Goal: Information Seeking & Learning: Learn about a topic

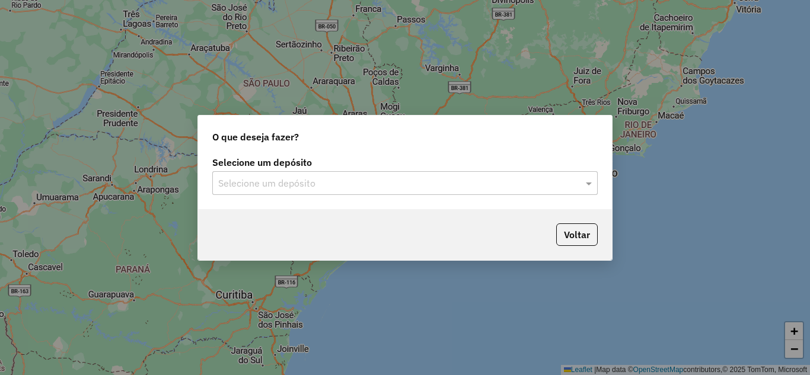
click at [335, 187] on input "text" at bounding box center [393, 184] width 350 height 14
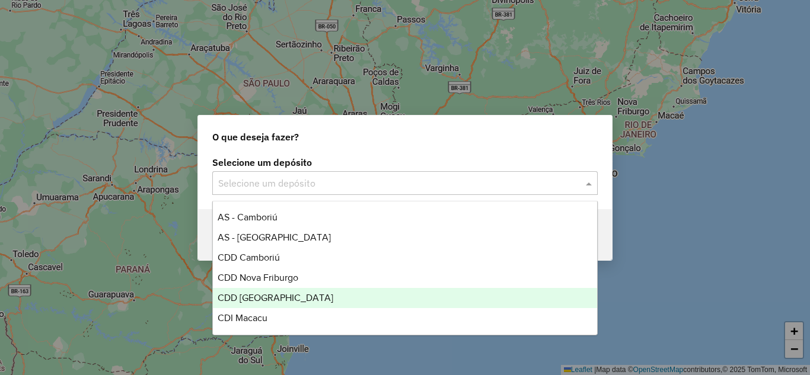
click at [269, 300] on span "CDD [GEOGRAPHIC_DATA]" at bounding box center [276, 298] width 116 height 10
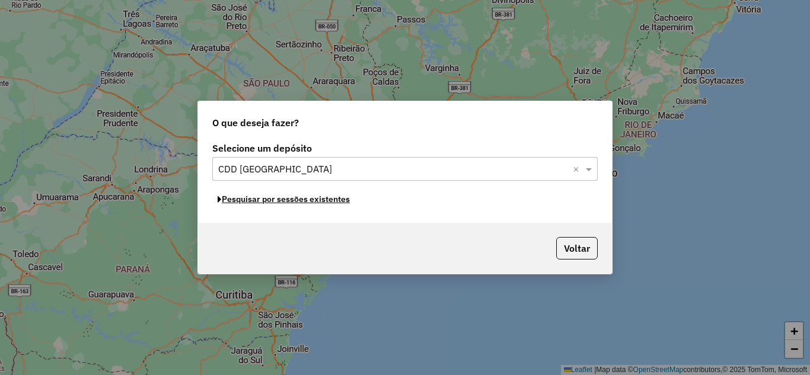
click at [310, 202] on button "Pesquisar por sessões existentes" at bounding box center [283, 199] width 143 height 18
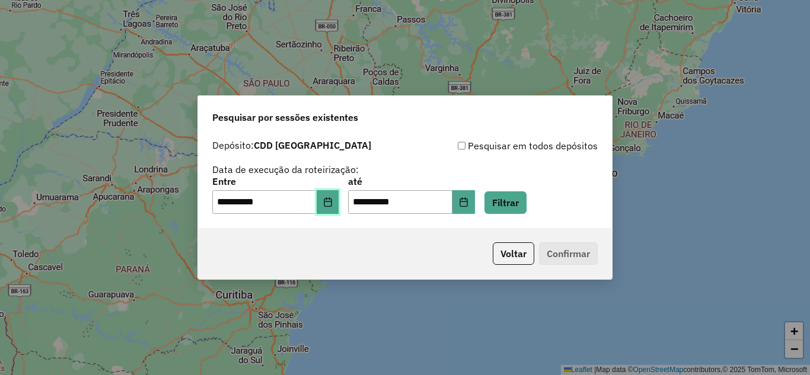
click at [332, 203] on icon "Choose Date" at bounding box center [327, 202] width 9 height 9
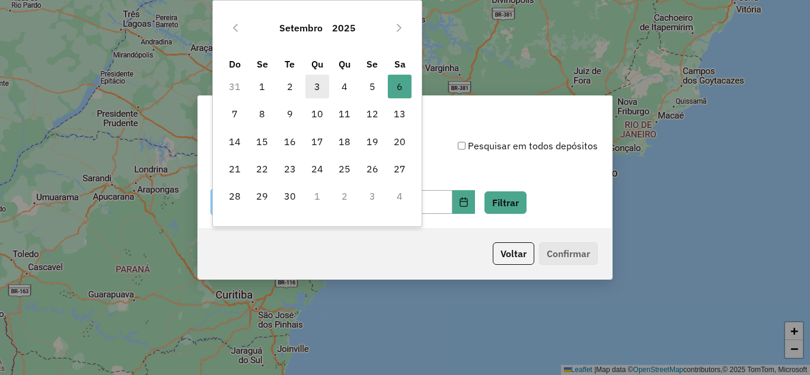
click at [320, 88] on span "3" at bounding box center [317, 87] width 24 height 24
type input "**********"
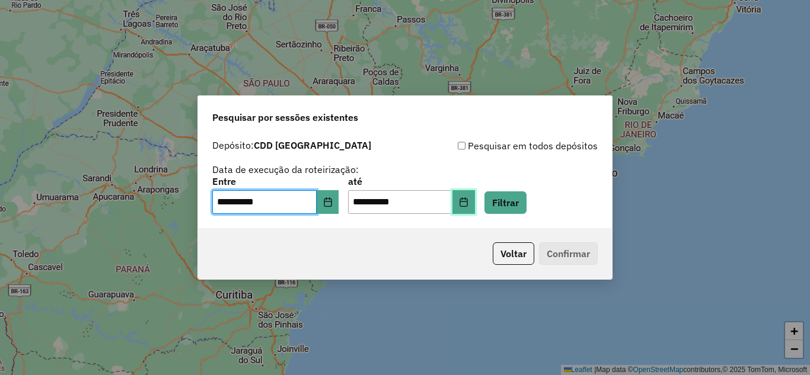
click at [473, 206] on button "Choose Date" at bounding box center [464, 202] width 23 height 24
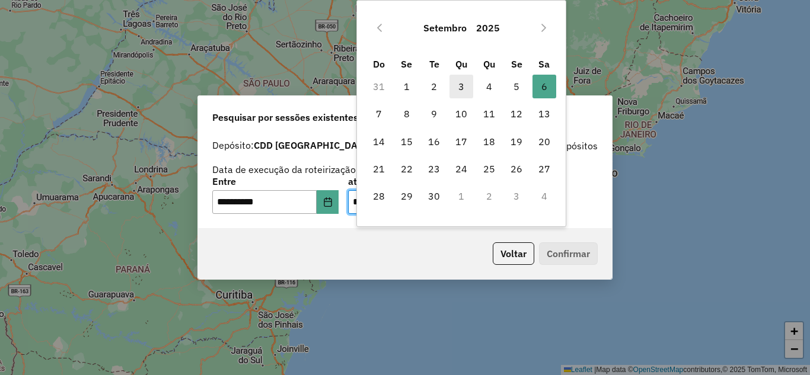
click at [460, 85] on span "3" at bounding box center [462, 87] width 24 height 24
type input "**********"
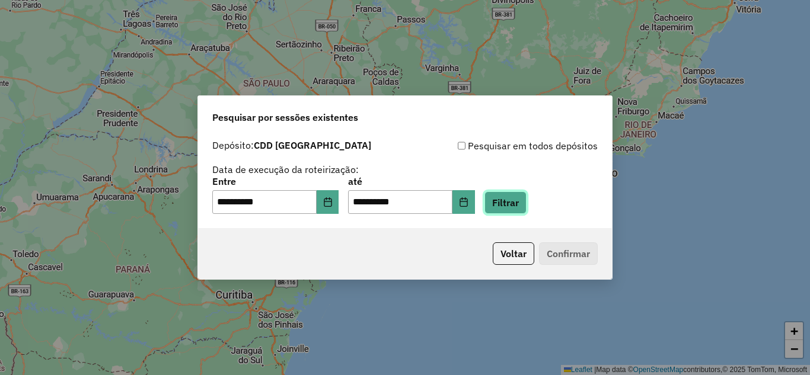
click at [521, 199] on button "Filtrar" at bounding box center [506, 203] width 42 height 23
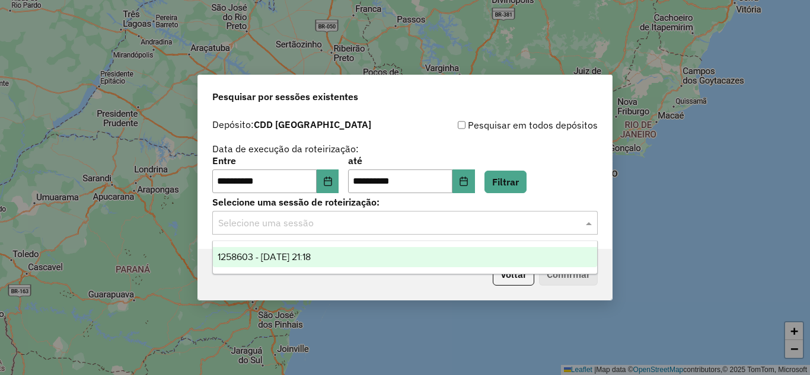
click at [399, 228] on input "text" at bounding box center [393, 224] width 350 height 14
click at [339, 260] on div "1258603 - [DATE] 21:18" at bounding box center [405, 257] width 384 height 20
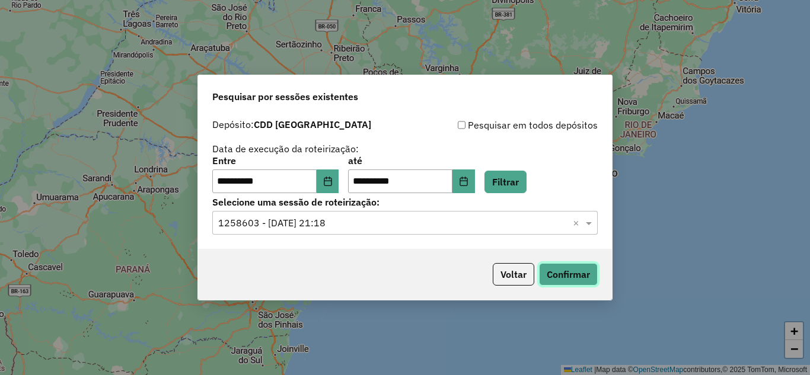
click at [578, 285] on button "Confirmar" at bounding box center [568, 274] width 59 height 23
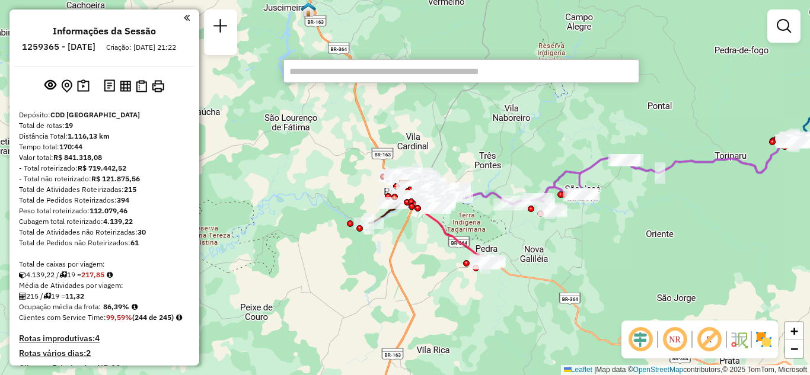
scroll to position [361, 0]
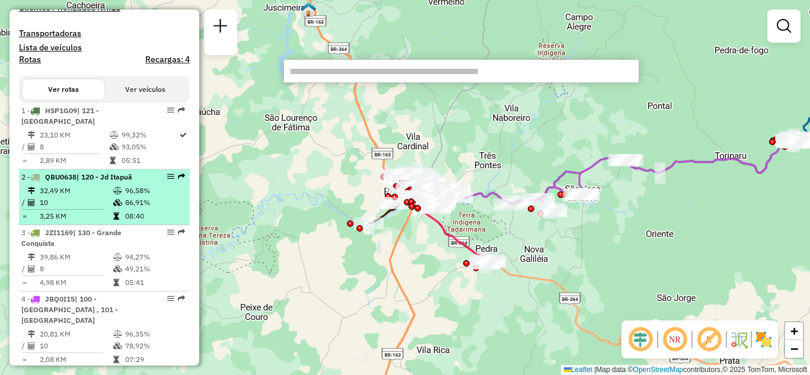
click at [160, 180] on div at bounding box center [167, 176] width 36 height 7
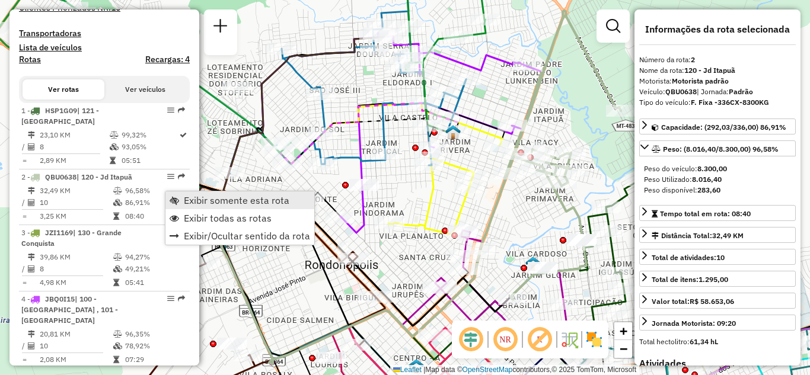
click at [193, 198] on span "Exibir somente esta rota" at bounding box center [237, 200] width 106 height 9
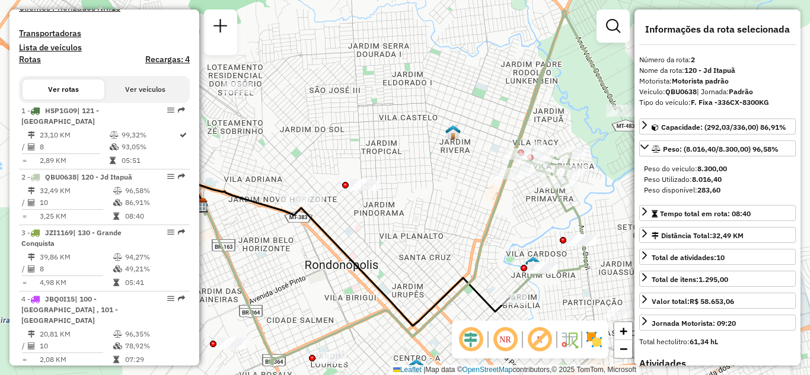
click at [503, 337] on em at bounding box center [505, 340] width 28 height 28
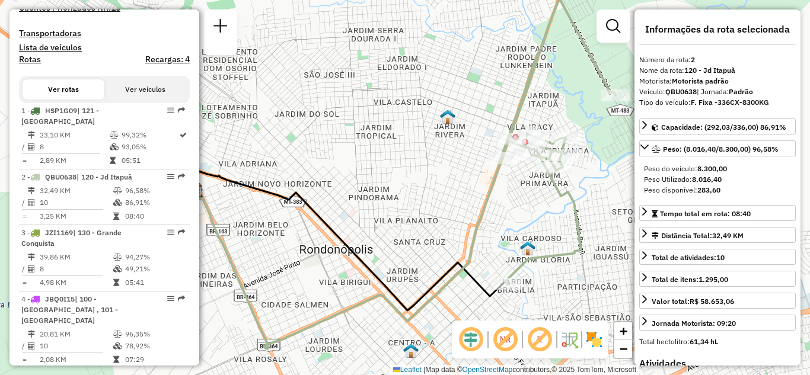
drag, startPoint x: 479, startPoint y: 257, endPoint x: 434, endPoint y: 227, distance: 53.5
click at [434, 227] on div "Janela de atendimento Grade de atendimento Capacidade Transportadoras Veículos …" at bounding box center [405, 187] width 810 height 375
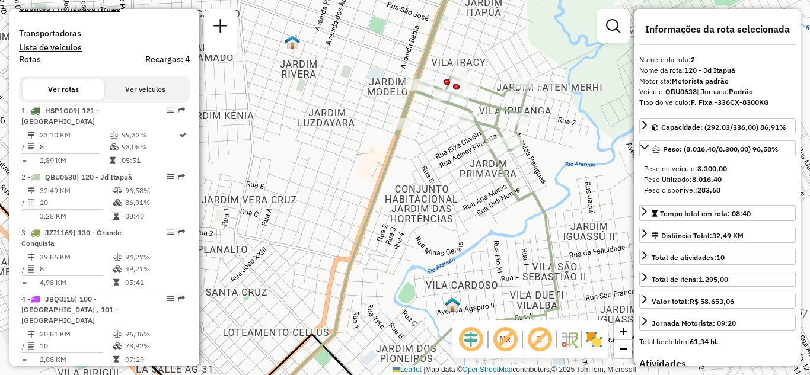
drag, startPoint x: 526, startPoint y: 155, endPoint x: 448, endPoint y: 228, distance: 106.2
click at [448, 228] on div "Janela de atendimento Grade de atendimento Capacidade Transportadoras Veículos …" at bounding box center [405, 187] width 810 height 375
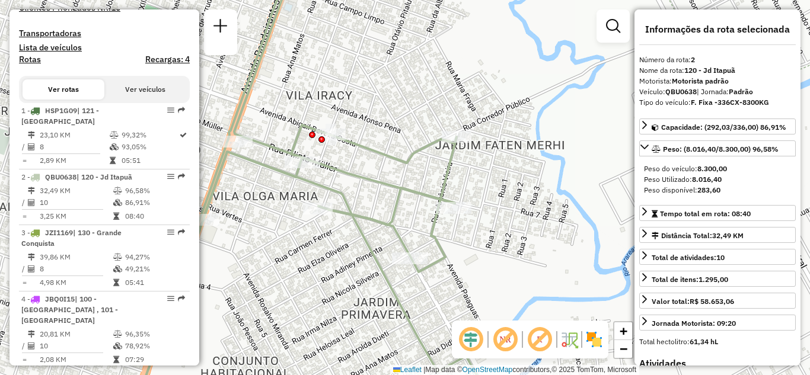
drag, startPoint x: 397, startPoint y: 212, endPoint x: 400, endPoint y: 223, distance: 11.1
click at [400, 223] on div "Janela de atendimento Grade de atendimento Capacidade Transportadoras Veículos …" at bounding box center [405, 187] width 810 height 375
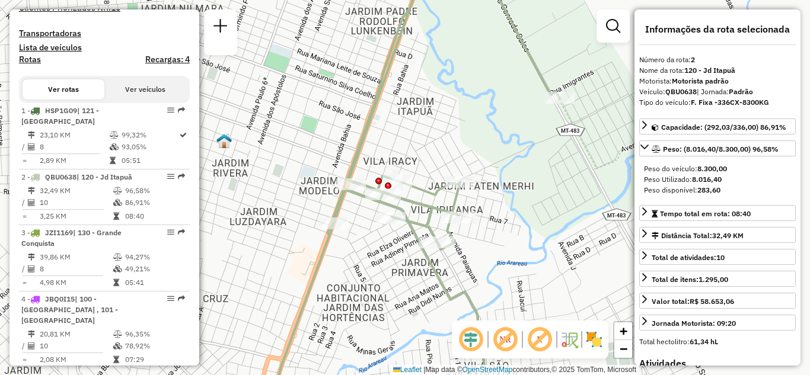
drag, startPoint x: 521, startPoint y: 207, endPoint x: 529, endPoint y: 179, distance: 28.9
click at [528, 180] on div "Janela de atendimento Grade de atendimento Capacidade Transportadoras Veículos …" at bounding box center [405, 187] width 810 height 375
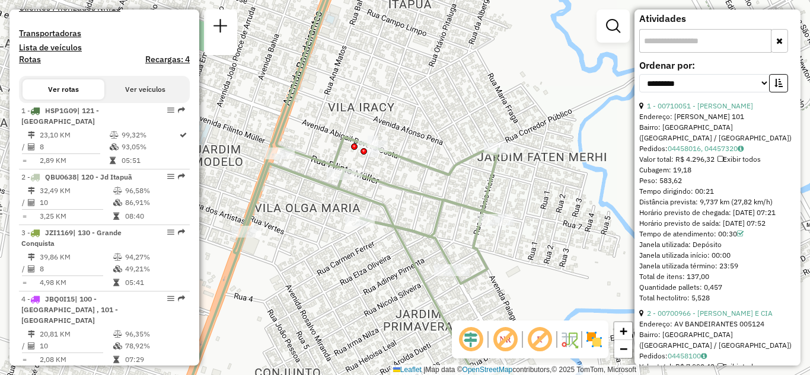
scroll to position [356, 0]
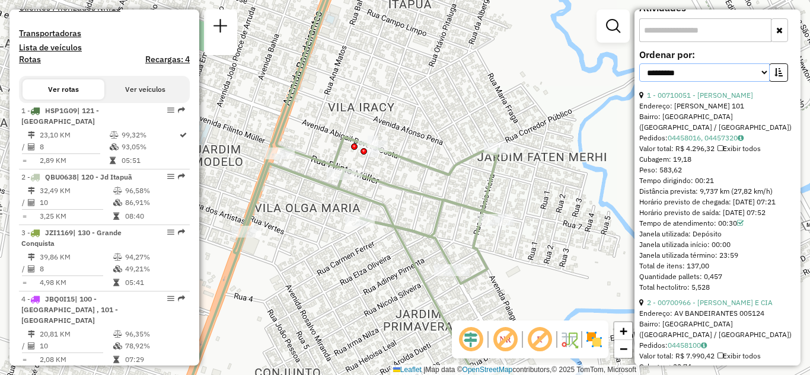
click at [758, 74] on select "**********" at bounding box center [704, 72] width 131 height 18
select select "*********"
click at [639, 63] on select "**********" at bounding box center [704, 72] width 131 height 18
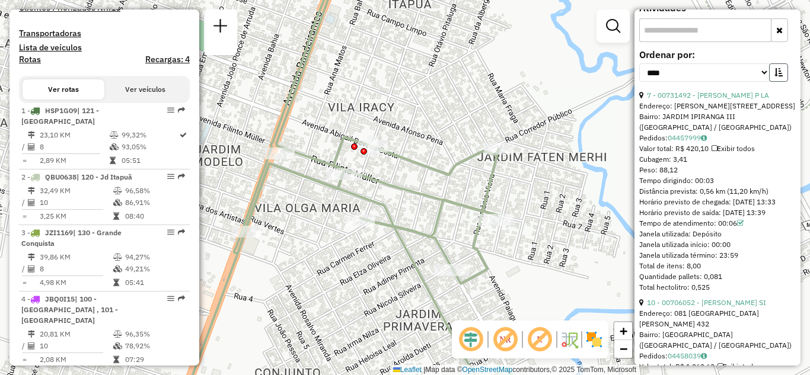
click at [778, 77] on icon "button" at bounding box center [779, 72] width 8 height 8
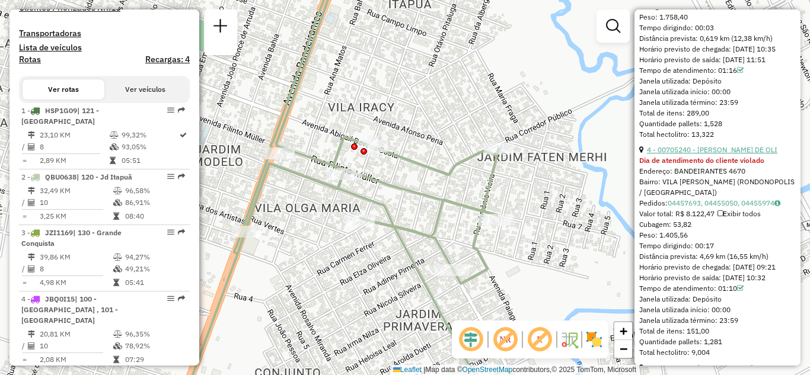
scroll to position [534, 0]
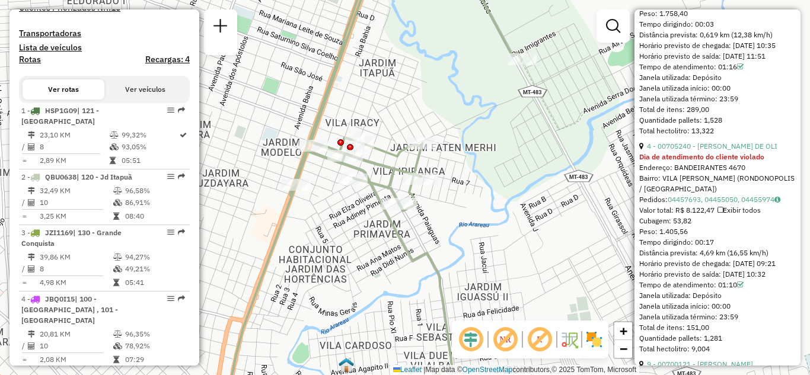
drag, startPoint x: 408, startPoint y: 118, endPoint x: 436, endPoint y: 96, distance: 35.5
click at [436, 96] on div "Janela de atendimento Grade de atendimento Capacidade Transportadoras Veículos …" at bounding box center [405, 187] width 810 height 375
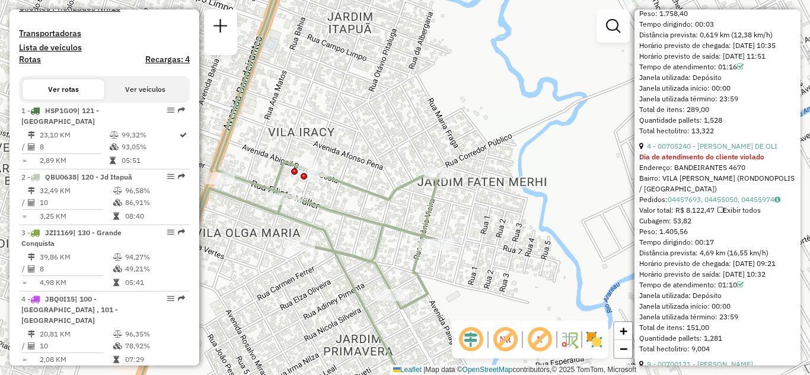
drag, startPoint x: 381, startPoint y: 125, endPoint x: 443, endPoint y: 106, distance: 64.4
click at [443, 106] on div "Janela de atendimento Grade de atendimento Capacidade Transportadoras Veículos …" at bounding box center [405, 187] width 810 height 375
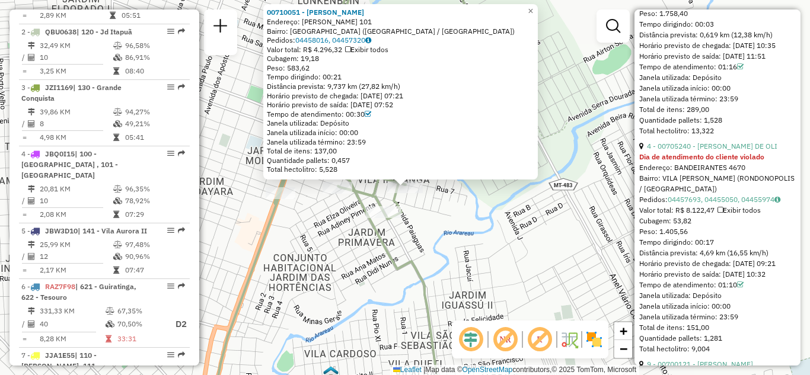
scroll to position [531, 0]
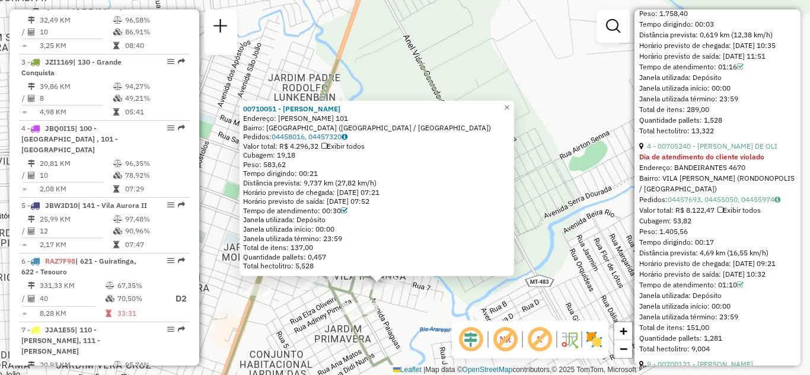
drag, startPoint x: 555, startPoint y: 111, endPoint x: 527, endPoint y: 215, distance: 108.1
click at [527, 215] on div "00710051 - CELINA GOMES COMERCI Endereço: NATIVO ALVES BASTOS 101 Bairro: VILA …" at bounding box center [405, 187] width 810 height 375
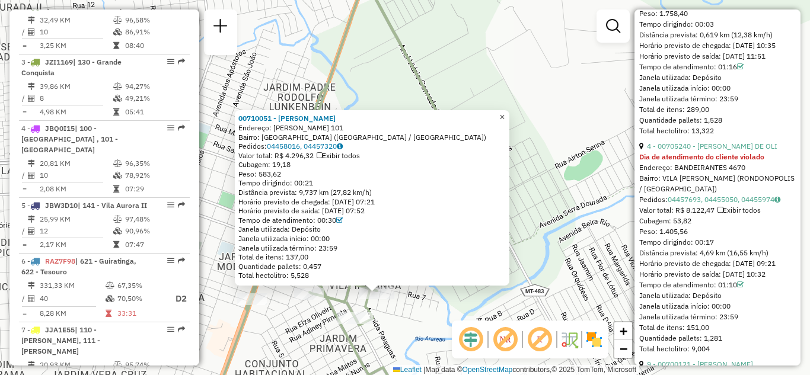
click at [505, 112] on span "×" at bounding box center [501, 117] width 5 height 10
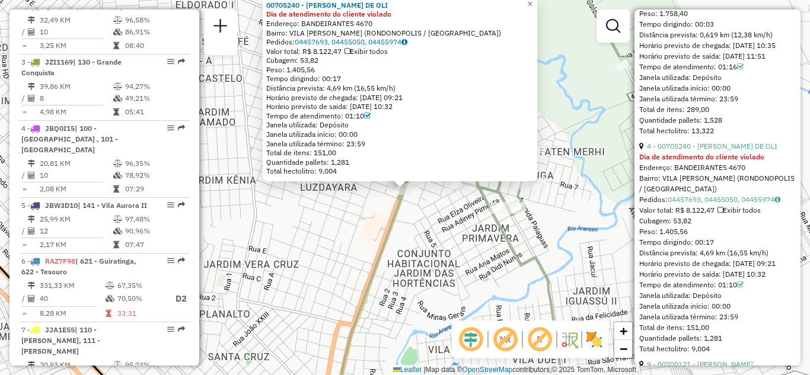
drag, startPoint x: 475, startPoint y: 271, endPoint x: 449, endPoint y: 292, distance: 33.4
click at [450, 292] on div "00705240 - STAITON ALVES DE OLI Dia de atendimento do cliente violado Endereço:…" at bounding box center [405, 187] width 810 height 375
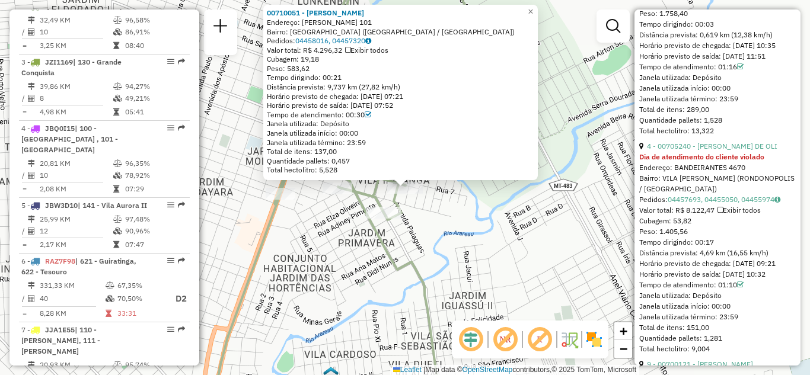
drag, startPoint x: 529, startPoint y: 259, endPoint x: 526, endPoint y: 265, distance: 6.9
click at [526, 265] on div "00710051 - CELINA GOMES COMERCI Endereço: NATIVO ALVES BASTOS 101 Bairro: VILA …" at bounding box center [405, 187] width 810 height 375
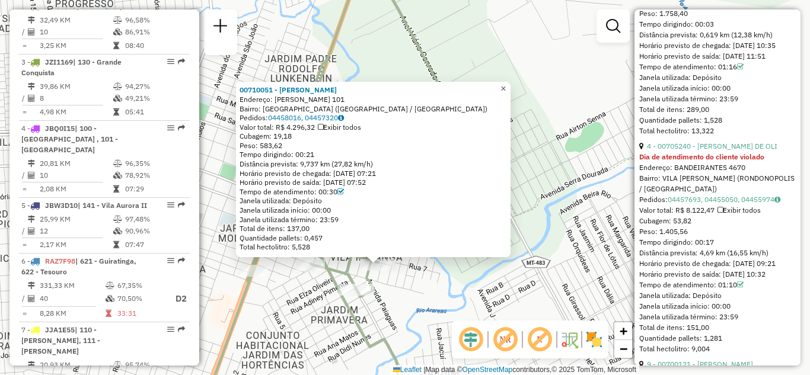
click at [506, 85] on span "×" at bounding box center [503, 89] width 5 height 10
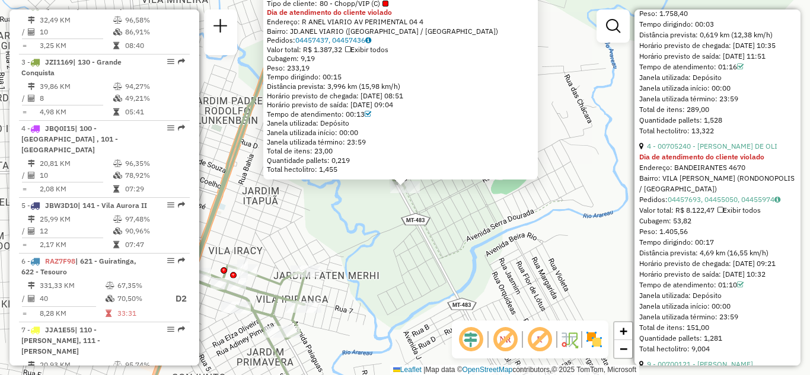
drag, startPoint x: 534, startPoint y: 132, endPoint x: 527, endPoint y: 220, distance: 88.7
click at [533, 233] on div "00705470 - VALMIR REIS Tipo de cliente: 80 - Chopp/VIP (C) Dia de atendimento d…" at bounding box center [405, 187] width 810 height 375
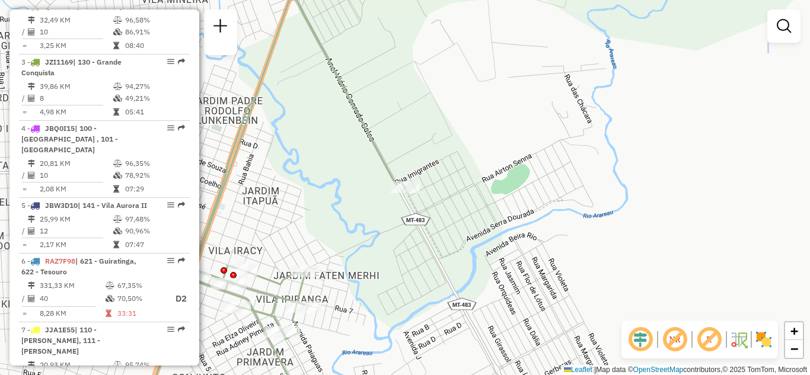
drag, startPoint x: 557, startPoint y: 134, endPoint x: 540, endPoint y: 222, distance: 90.0
click at [549, 225] on div "Janela de atendimento Grade de atendimento Capacidade Transportadoras Veículos …" at bounding box center [405, 187] width 810 height 375
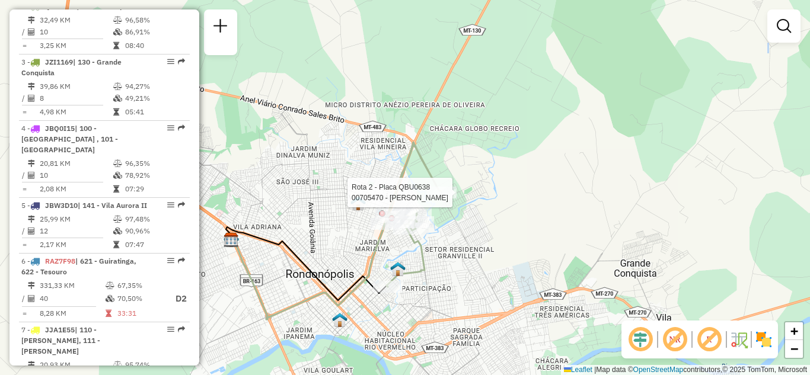
click at [441, 198] on div at bounding box center [442, 193] width 30 height 12
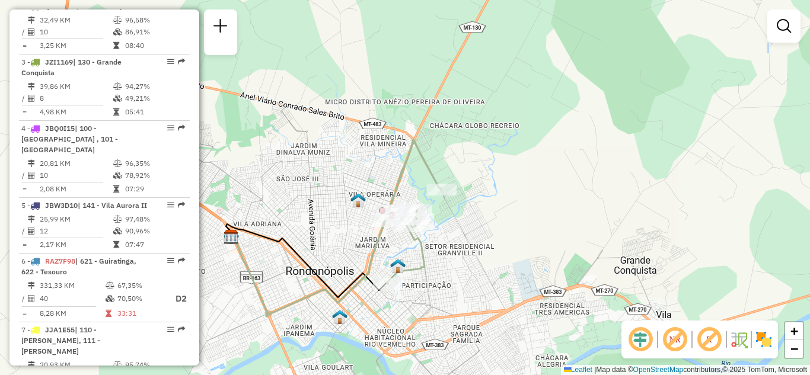
click at [454, 246] on div "Janela de atendimento Grade de atendimento Capacidade Transportadoras Veículos …" at bounding box center [405, 187] width 810 height 375
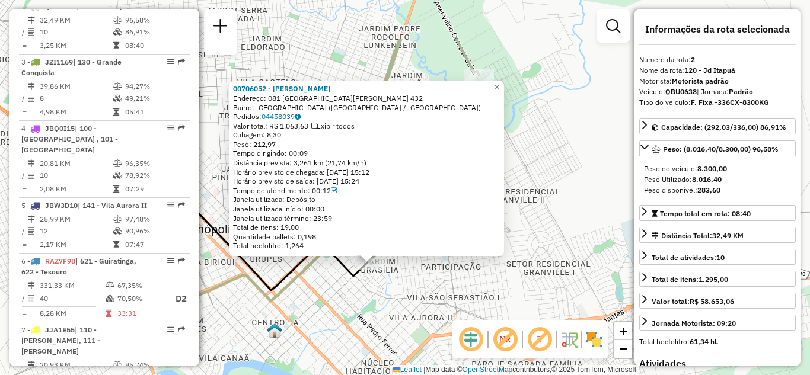
drag, startPoint x: 553, startPoint y: 119, endPoint x: 508, endPoint y: 212, distance: 104.0
click at [508, 212] on div "00706052 - VILSON DOS SANTOS SI Endereço: 081 SEBASTIAO LOURENCO MOREIRA 432 Ba…" at bounding box center [405, 187] width 810 height 375
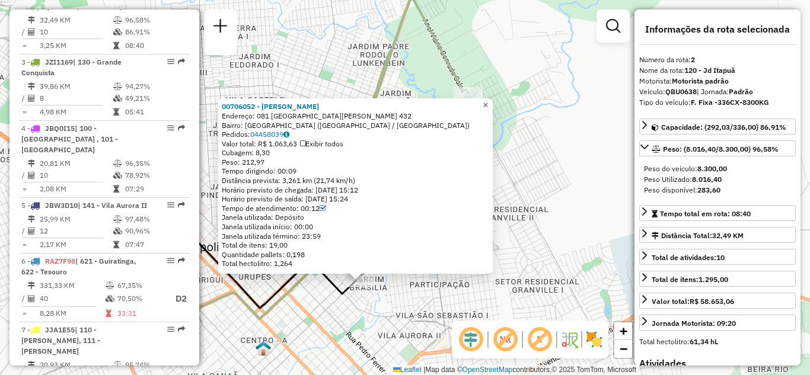
click at [488, 101] on span "×" at bounding box center [485, 105] width 5 height 10
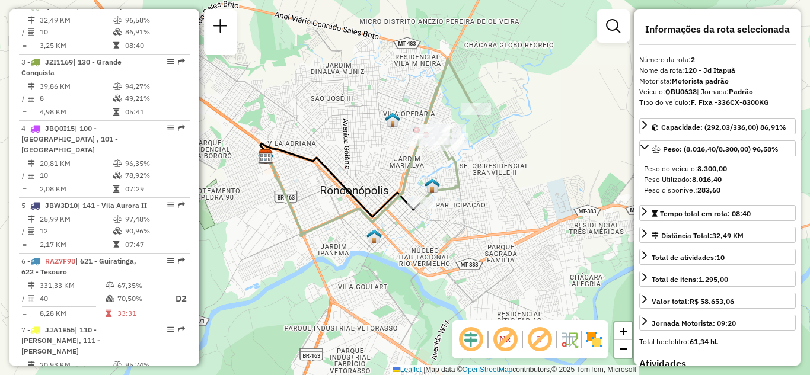
drag, startPoint x: 481, startPoint y: 152, endPoint x: 478, endPoint y: 181, distance: 29.2
click at [480, 181] on div "Janela de atendimento Grade de atendimento Capacidade Transportadoras Veículos …" at bounding box center [405, 187] width 810 height 375
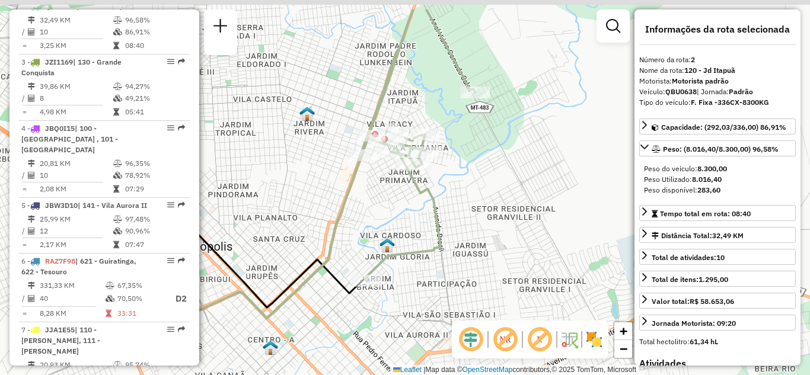
drag, startPoint x: 472, startPoint y: 165, endPoint x: 457, endPoint y: 190, distance: 29.0
click at [467, 214] on div "Janela de atendimento Grade de atendimento Capacidade Transportadoras Veículos …" at bounding box center [405, 187] width 810 height 375
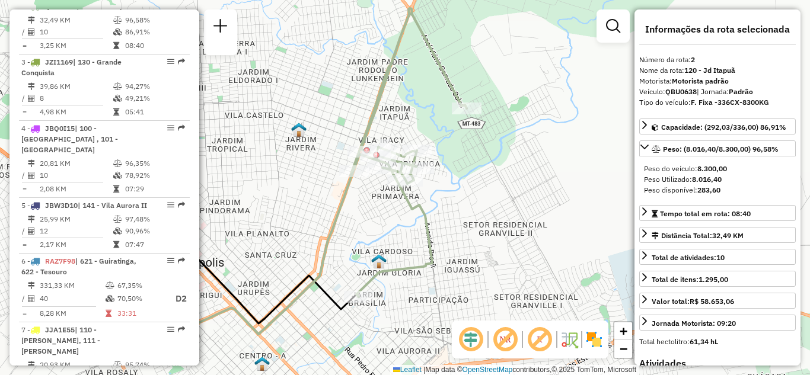
drag, startPoint x: 461, startPoint y: 180, endPoint x: 454, endPoint y: 184, distance: 8.2
click at [454, 193] on div "Janela de atendimento Grade de atendimento Capacidade Transportadoras Veículos …" at bounding box center [405, 187] width 810 height 375
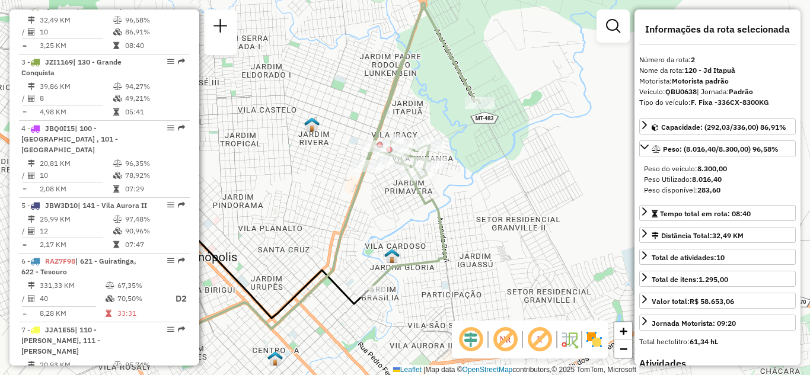
drag, startPoint x: 461, startPoint y: 173, endPoint x: 478, endPoint y: 167, distance: 17.6
click at [475, 168] on div "Janela de atendimento Grade de atendimento Capacidade Transportadoras Veículos …" at bounding box center [405, 187] width 810 height 375
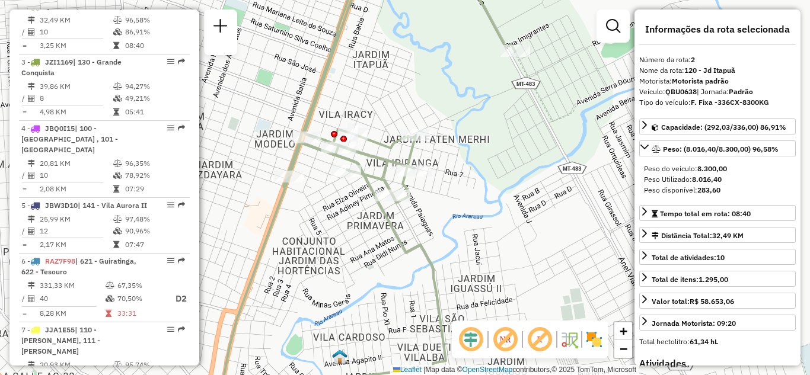
drag, startPoint x: 447, startPoint y: 204, endPoint x: 449, endPoint y: 214, distance: 10.4
click at [449, 214] on div "Janela de atendimento Grade de atendimento Capacidade Transportadoras Veículos …" at bounding box center [405, 187] width 810 height 375
click at [641, 147] on icon at bounding box center [644, 146] width 9 height 9
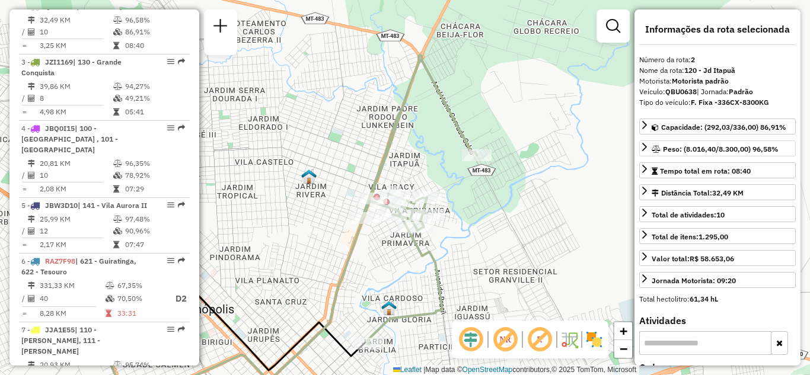
drag, startPoint x: 449, startPoint y: 260, endPoint x: 462, endPoint y: 279, distance: 23.0
click at [462, 279] on div "Janela de atendimento Grade de atendimento Capacidade Transportadoras Veículos …" at bounding box center [405, 187] width 810 height 375
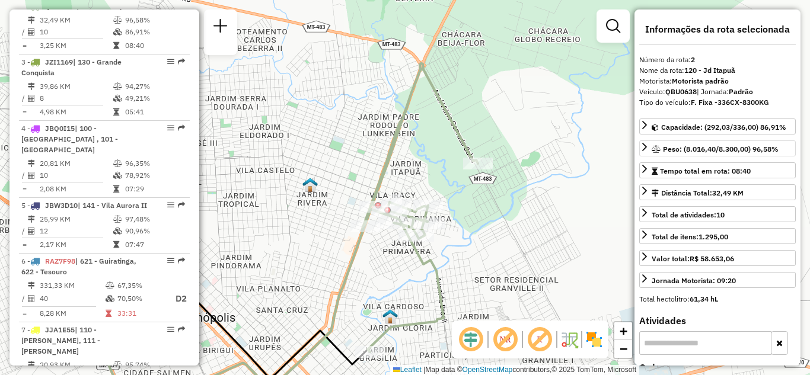
click at [593, 341] on img at bounding box center [594, 339] width 19 height 19
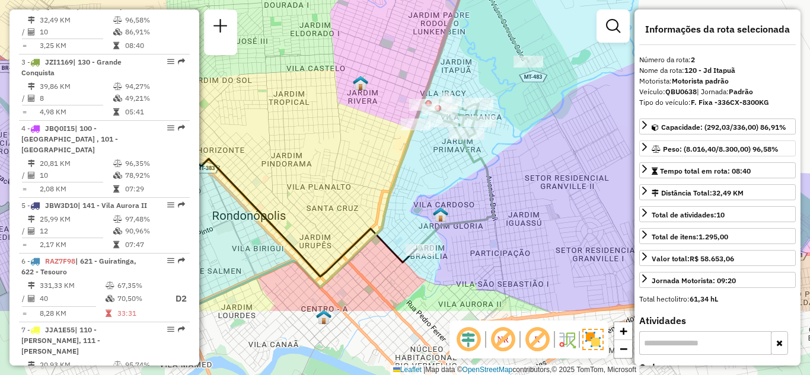
drag, startPoint x: 394, startPoint y: 284, endPoint x: 445, endPoint y: 182, distance: 113.8
click at [445, 182] on div "Janela de atendimento Grade de atendimento Capacidade Transportadoras Veículos …" at bounding box center [405, 187] width 810 height 375
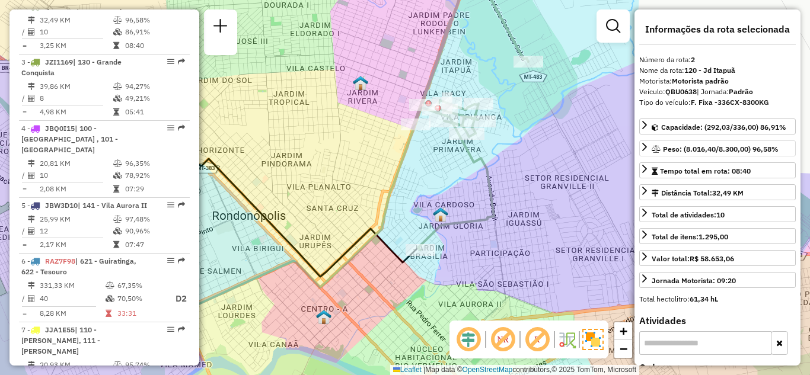
click at [592, 340] on img at bounding box center [593, 339] width 21 height 21
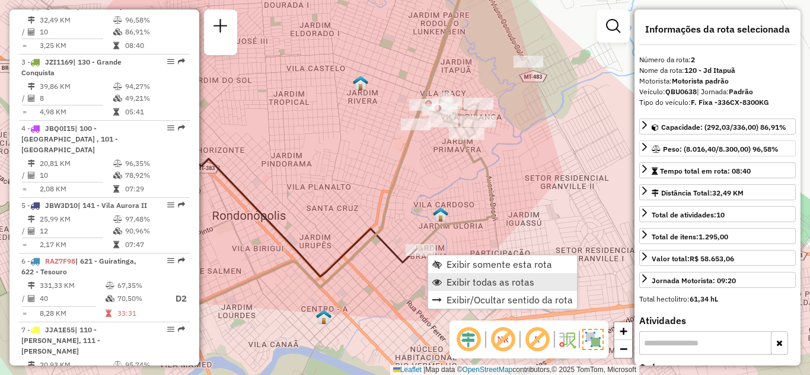
click at [459, 284] on span "Exibir todas as rotas" at bounding box center [491, 282] width 88 height 9
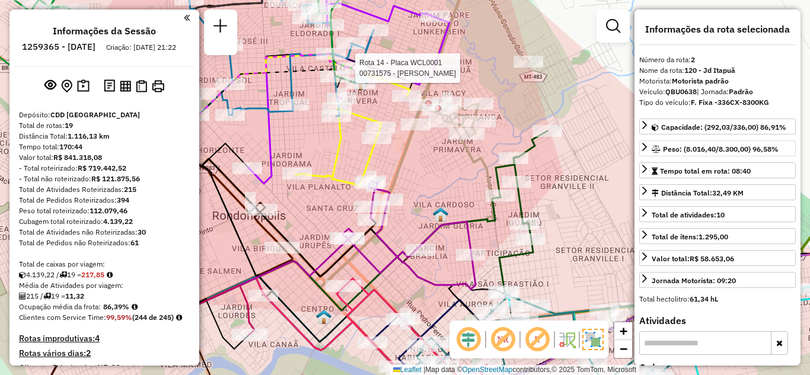
scroll to position [616, 0]
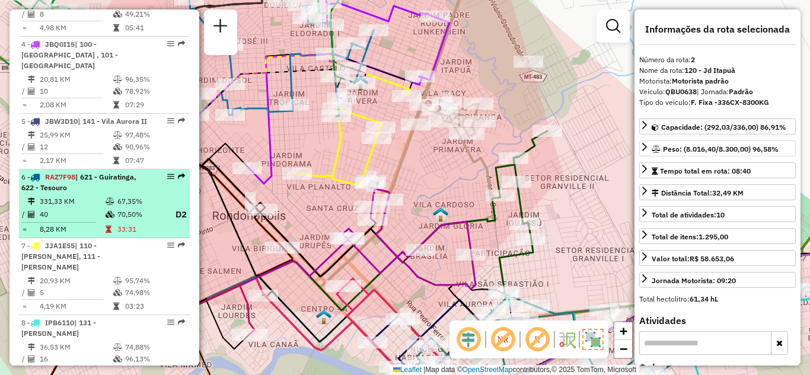
click at [167, 180] on em at bounding box center [170, 176] width 7 height 7
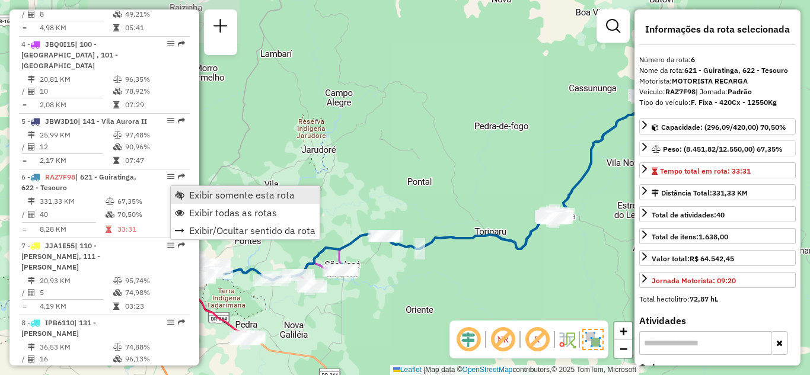
click at [179, 191] on span "Exibir somente esta rota" at bounding box center [179, 194] width 9 height 9
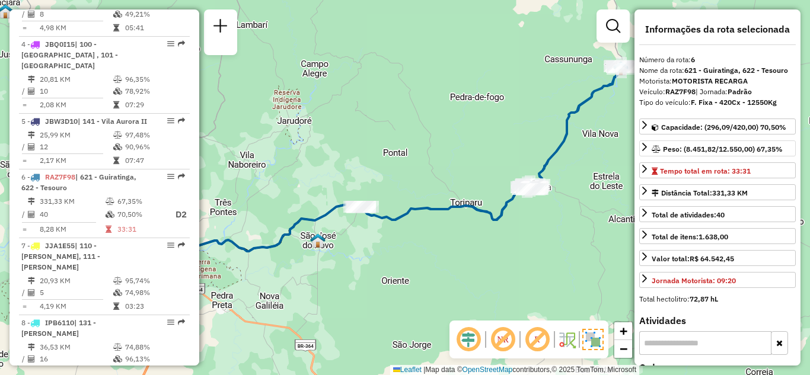
drag, startPoint x: 364, startPoint y: 187, endPoint x: 285, endPoint y: 143, distance: 90.8
click at [285, 143] on div "Janela de atendimento Grade de atendimento Capacidade Transportadoras Veículos …" at bounding box center [405, 187] width 810 height 375
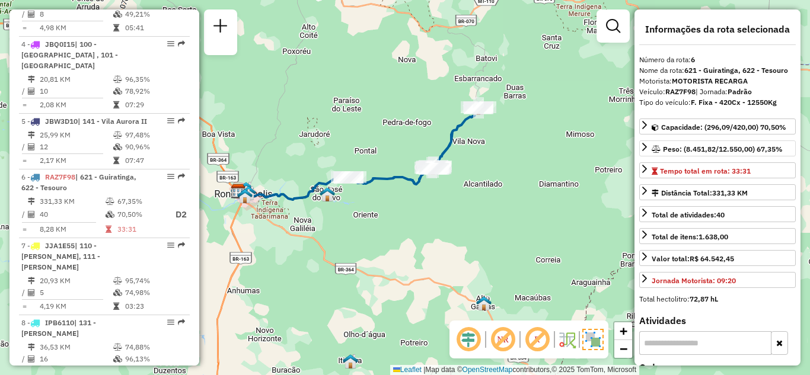
drag, startPoint x: 387, startPoint y: 228, endPoint x: 444, endPoint y: 233, distance: 57.8
click at [440, 233] on div "Janela de atendimento Grade de atendimento Capacidade Transportadoras Veículos …" at bounding box center [405, 187] width 810 height 375
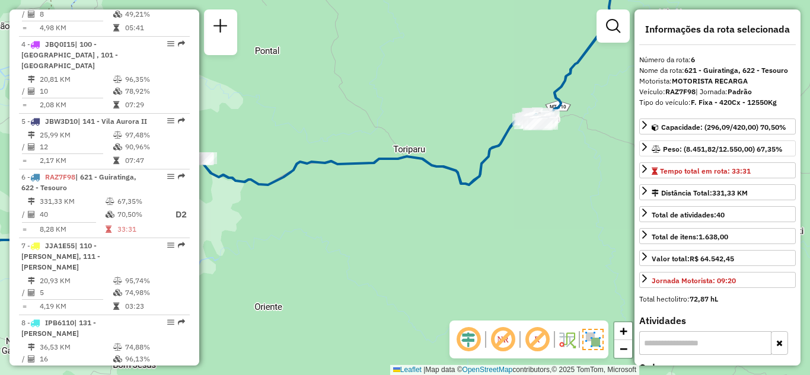
drag, startPoint x: 521, startPoint y: 144, endPoint x: 518, endPoint y: 157, distance: 13.4
click at [518, 157] on div "Janela de atendimento Grade de atendimento Capacidade Transportadoras Veículos …" at bounding box center [405, 187] width 810 height 375
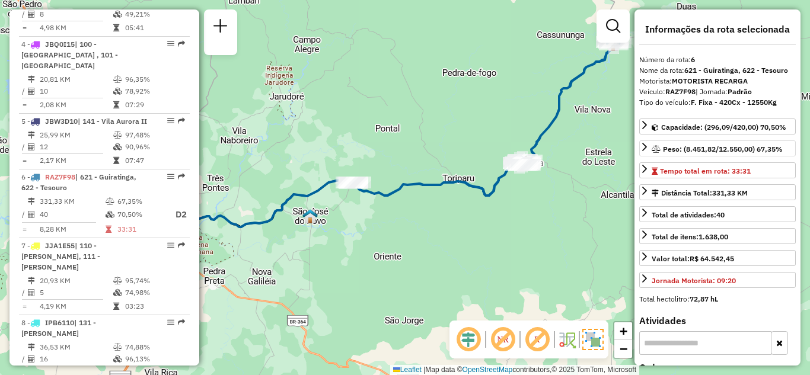
drag, startPoint x: 482, startPoint y: 221, endPoint x: 485, endPoint y: 241, distance: 20.3
click at [485, 241] on div "Janela de atendimento Grade de atendimento Capacidade Transportadoras Veículos …" at bounding box center [405, 187] width 810 height 375
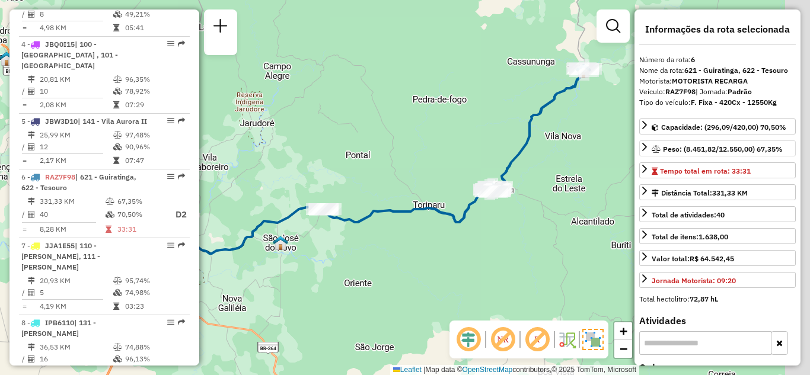
drag, startPoint x: 473, startPoint y: 238, endPoint x: 415, endPoint y: 271, distance: 66.4
click at [415, 271] on div "Janela de atendimento Grade de atendimento Capacidade Transportadoras Veículos …" at bounding box center [405, 187] width 810 height 375
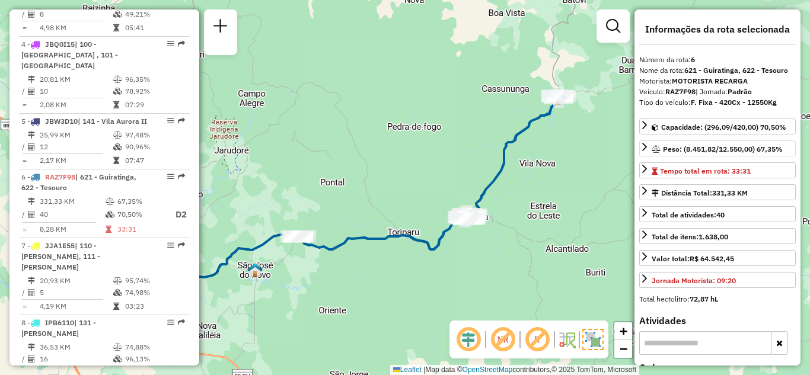
click at [513, 180] on div "Janela de atendimento Grade de atendimento Capacidade Transportadoras Veículos …" at bounding box center [405, 187] width 810 height 375
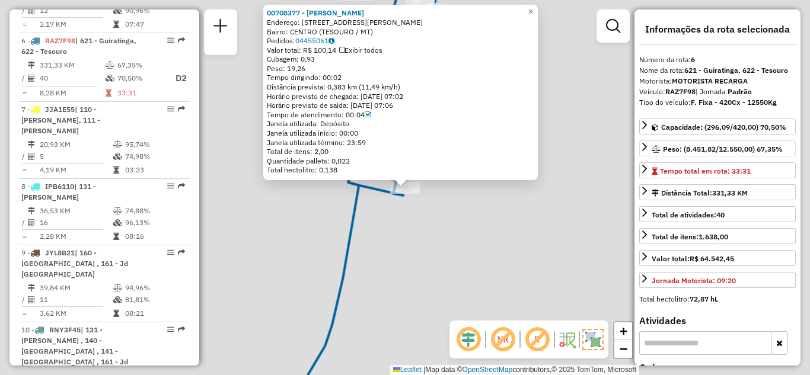
scroll to position [787, 0]
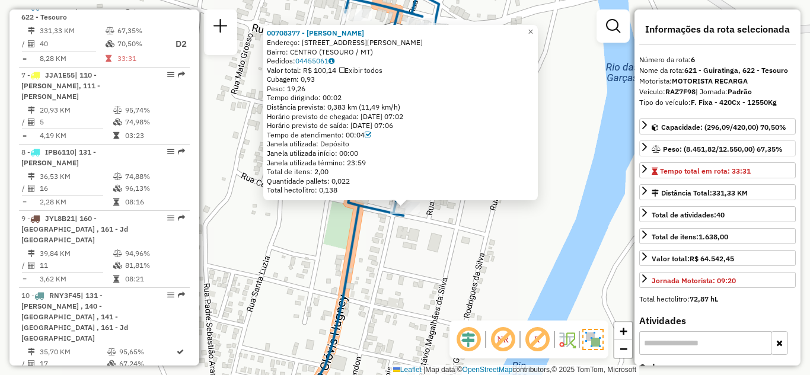
drag, startPoint x: 565, startPoint y: 149, endPoint x: 565, endPoint y: 170, distance: 20.2
click at [565, 170] on div "00708377 - MARINA RAMOS MACEDO Endereço: RUA MARECHAL RONDON 61 Bairro: CENTRO …" at bounding box center [405, 187] width 810 height 375
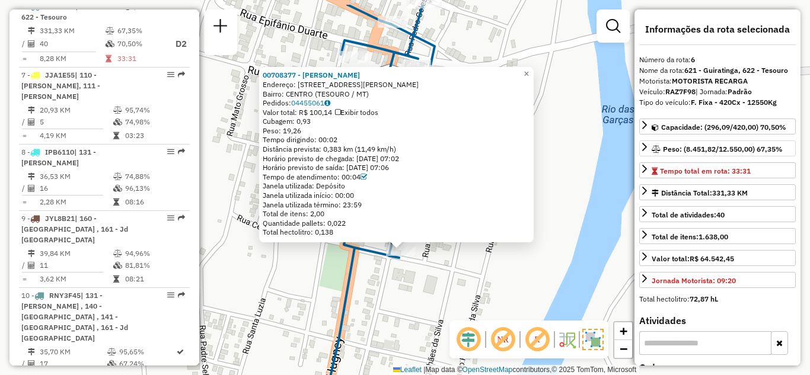
drag, startPoint x: 589, startPoint y: 172, endPoint x: 583, endPoint y: 209, distance: 37.3
click at [583, 209] on div "00708377 - MARINA RAMOS MACEDO Endereço: RUA MARECHAL RONDON 61 Bairro: CENTRO …" at bounding box center [405, 187] width 810 height 375
click at [529, 69] on span "×" at bounding box center [526, 74] width 5 height 10
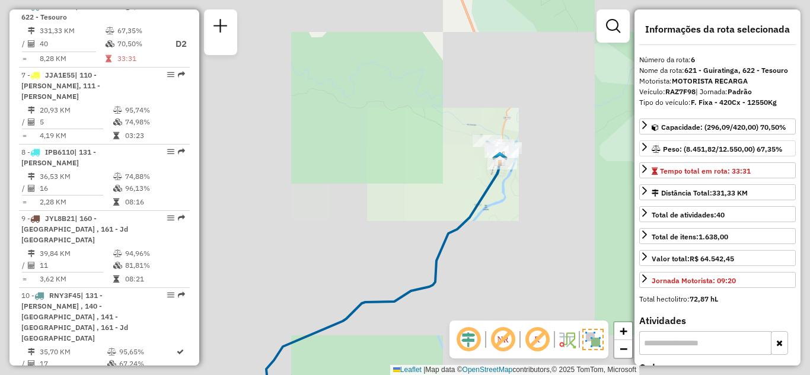
drag, startPoint x: 496, startPoint y: 227, endPoint x: 531, endPoint y: 91, distance: 139.9
click at [533, 100] on div "Janela de atendimento Grade de atendimento Capacidade Transportadoras Veículos …" at bounding box center [405, 187] width 810 height 375
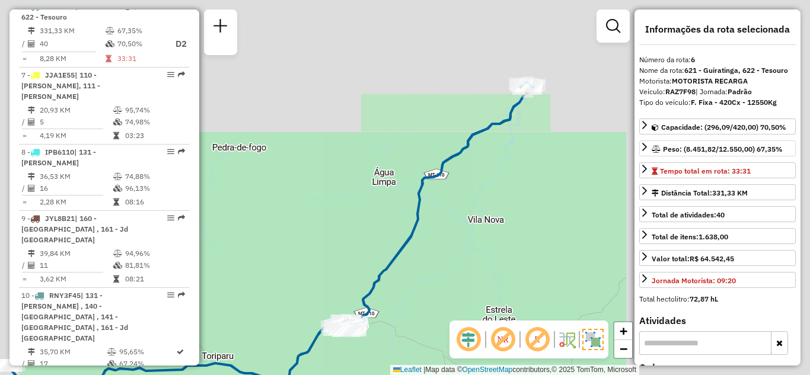
drag, startPoint x: 480, startPoint y: 188, endPoint x: 521, endPoint y: 110, distance: 88.4
click at [522, 104] on div "Janela de atendimento Grade de atendimento Capacidade Transportadoras Veículos …" at bounding box center [405, 187] width 810 height 375
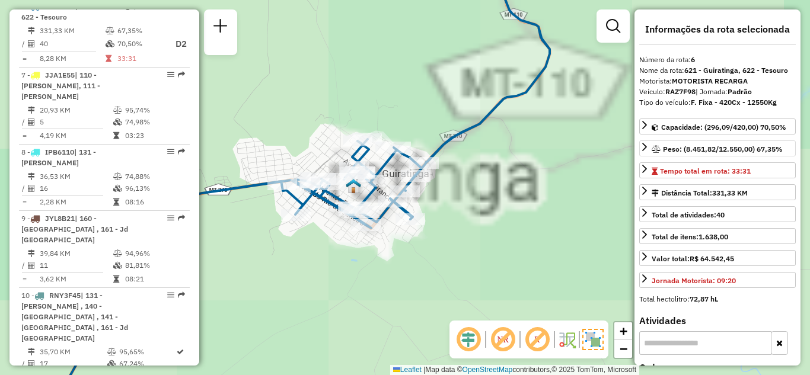
drag, startPoint x: 390, startPoint y: 253, endPoint x: 398, endPoint y: 260, distance: 10.9
click at [390, 265] on div "Janela de atendimento Grade de atendimento Capacidade Transportadoras Veículos …" at bounding box center [405, 187] width 810 height 375
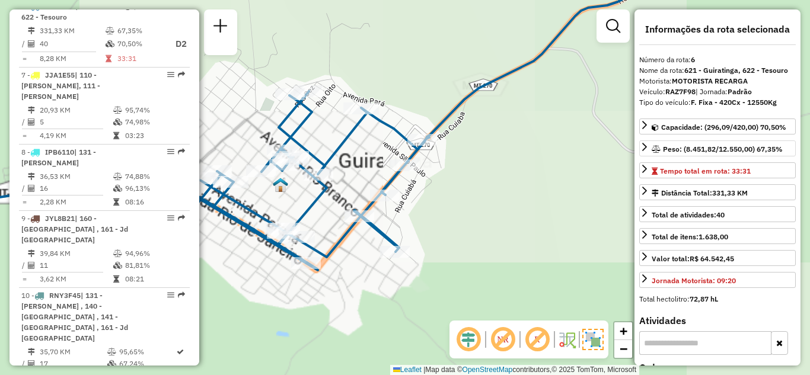
drag, startPoint x: 434, startPoint y: 224, endPoint x: 463, endPoint y: 212, distance: 31.4
click at [458, 214] on div "Janela de atendimento Grade de atendimento Capacidade Transportadoras Veículos …" at bounding box center [405, 187] width 810 height 375
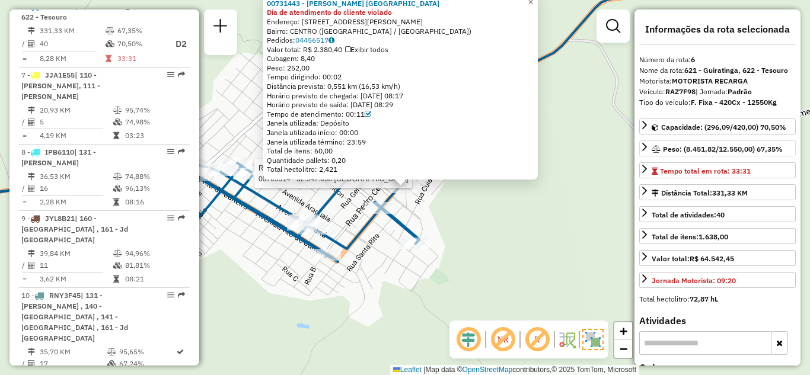
click at [265, 180] on div at bounding box center [251, 174] width 36 height 12
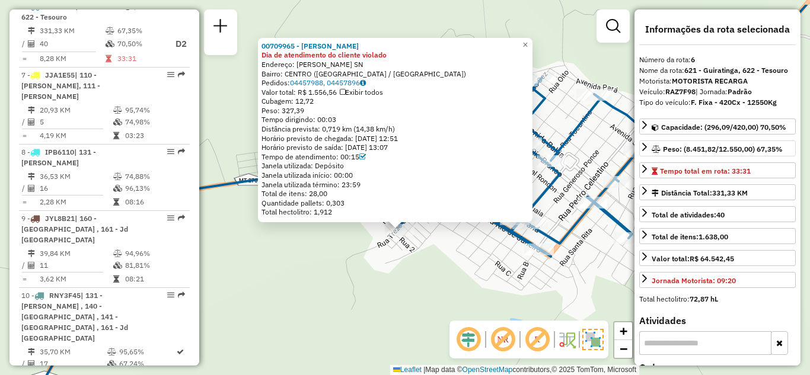
drag, startPoint x: 470, startPoint y: 289, endPoint x: 464, endPoint y: 310, distance: 21.6
click at [464, 310] on div "00709965 - MARIO ANDRE RODRIGUE Dia de atendimento do cliente violado Endereço:…" at bounding box center [405, 187] width 810 height 375
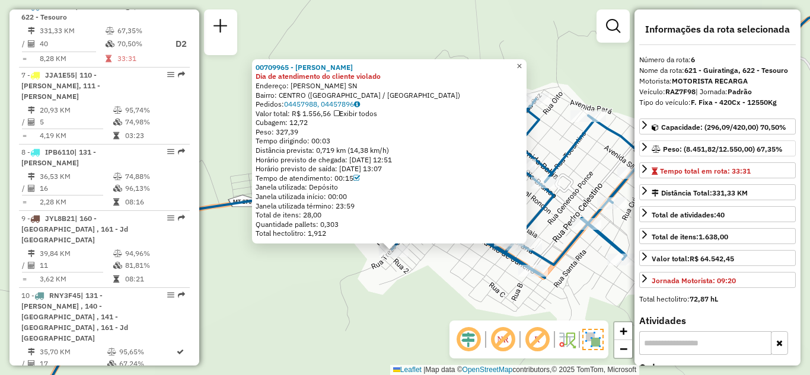
click at [522, 63] on span "×" at bounding box center [519, 66] width 5 height 10
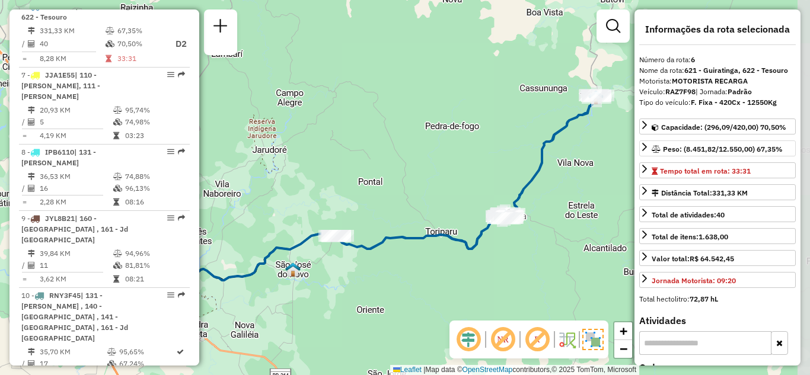
drag, startPoint x: 555, startPoint y: 235, endPoint x: 514, endPoint y: 235, distance: 40.9
click at [514, 235] on div "Janela de atendimento Grade de atendimento Capacidade Transportadoras Veículos …" at bounding box center [405, 187] width 810 height 375
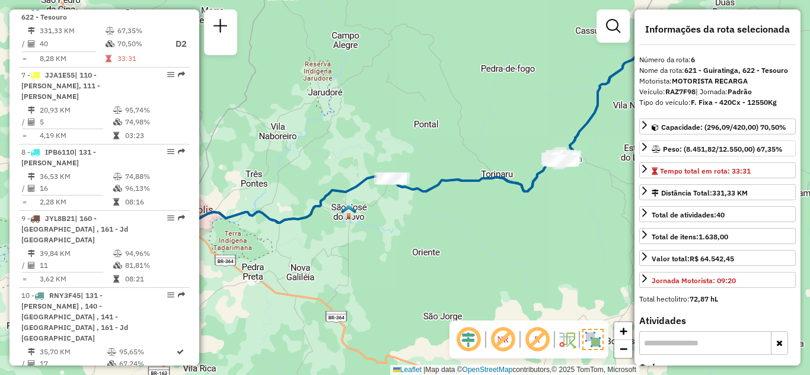
drag, startPoint x: 345, startPoint y: 278, endPoint x: 433, endPoint y: 215, distance: 108.1
click at [433, 217] on div "Janela de atendimento Grade de atendimento Capacidade Transportadoras Veículos …" at bounding box center [405, 187] width 810 height 375
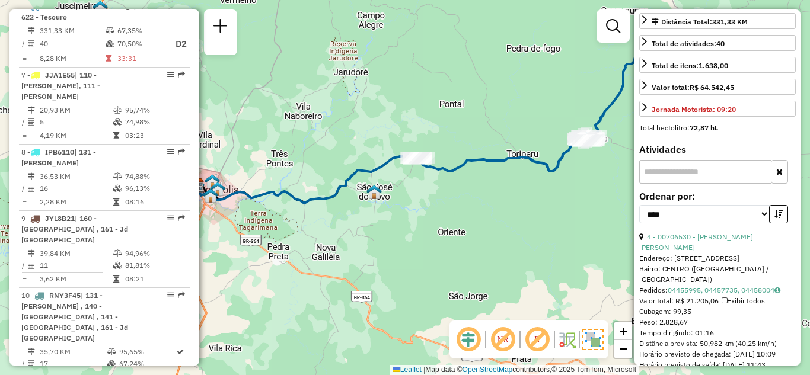
scroll to position [178, 0]
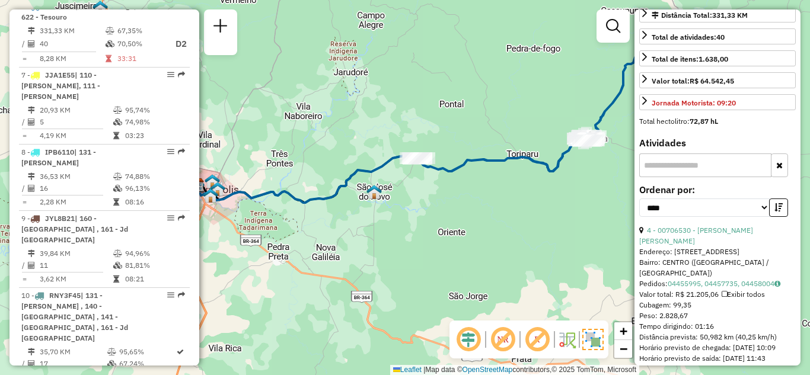
drag, startPoint x: 715, startPoint y: 306, endPoint x: 692, endPoint y: 306, distance: 22.5
click at [692, 322] on div "Tempo dirigindo: 01:16" at bounding box center [717, 327] width 157 height 11
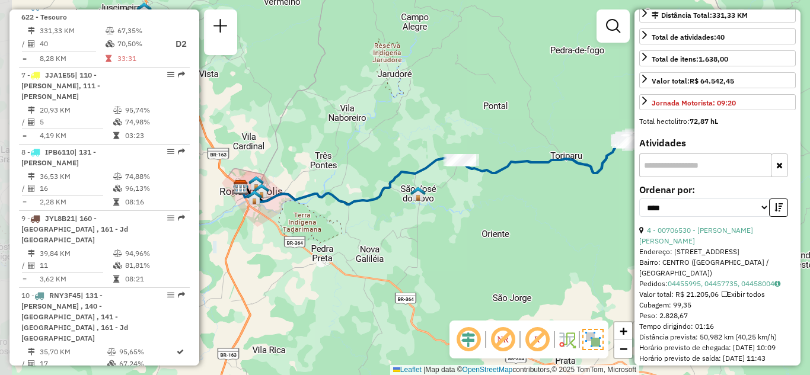
drag, startPoint x: 439, startPoint y: 238, endPoint x: 483, endPoint y: 240, distance: 43.9
click at [483, 240] on div "Janela de atendimento Grade de atendimento Capacidade Transportadoras Veículos …" at bounding box center [405, 187] width 810 height 375
click at [711, 230] on link "4 - 00706530 - LINDOMAR ANSELMO DE" at bounding box center [696, 236] width 114 height 20
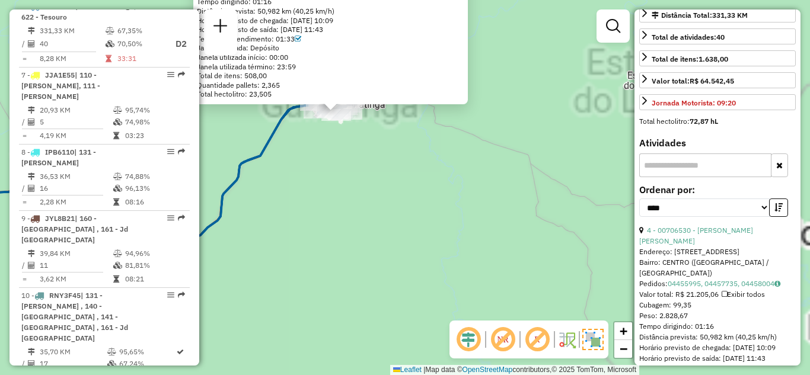
drag, startPoint x: 404, startPoint y: 195, endPoint x: 419, endPoint y: 291, distance: 97.3
click at [419, 291] on div "00706530 - LINDOMAR ANSELMO DE Endereço: AV AVENIDA PARANa 1315 Bairro: CENTRO …" at bounding box center [405, 187] width 810 height 375
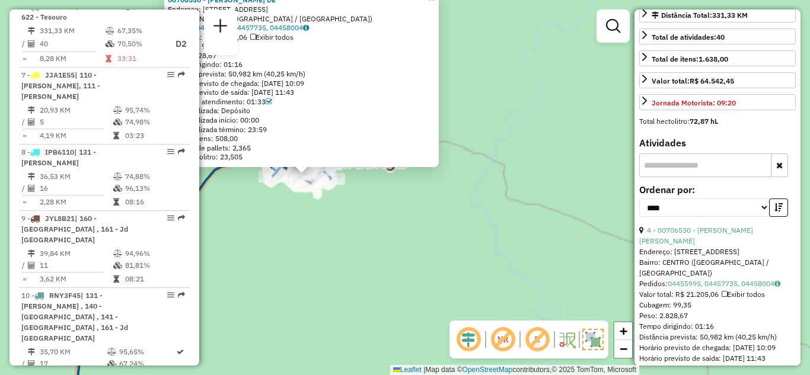
drag, startPoint x: 424, startPoint y: 218, endPoint x: 447, endPoint y: 311, distance: 96.0
click at [447, 311] on div "00706530 - LINDOMAR ANSELMO DE Endereço: AV AVENIDA PARANa 1315 Bairro: CENTRO …" at bounding box center [405, 187] width 810 height 375
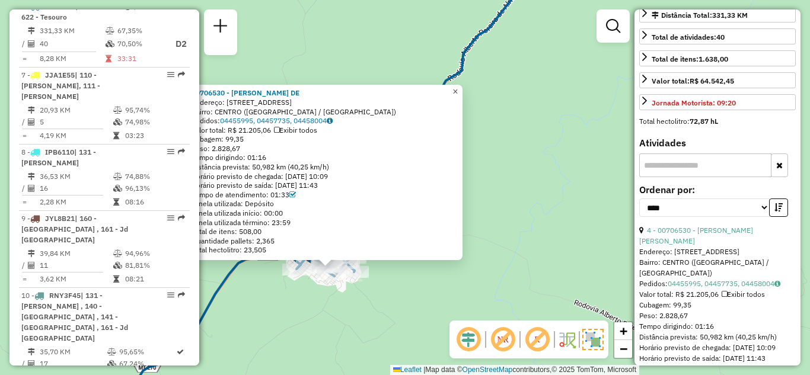
click at [458, 87] on span "×" at bounding box center [455, 92] width 5 height 10
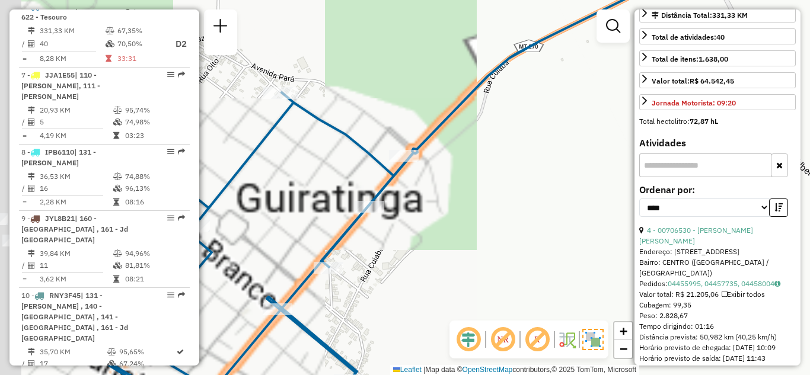
drag, startPoint x: 374, startPoint y: 263, endPoint x: 533, endPoint y: 258, distance: 158.5
click at [534, 259] on div "Janela de atendimento Grade de atendimento Capacidade Transportadoras Veículos …" at bounding box center [405, 187] width 810 height 375
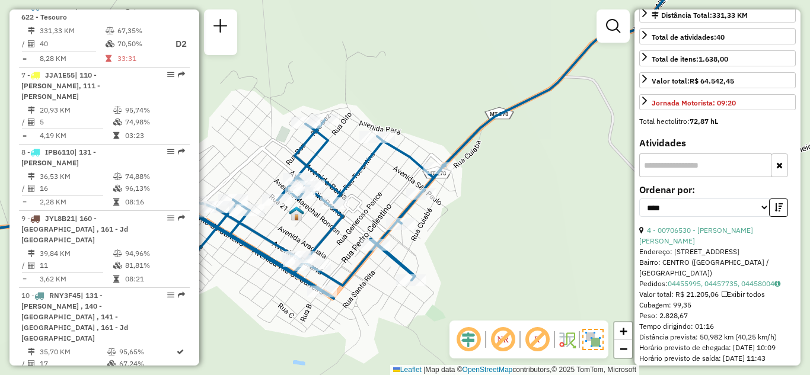
drag, startPoint x: 556, startPoint y: 288, endPoint x: 549, endPoint y: 259, distance: 29.9
click at [550, 259] on div "Janela de atendimento Grade de atendimento Capacidade Transportadoras Veículos …" at bounding box center [405, 187] width 810 height 375
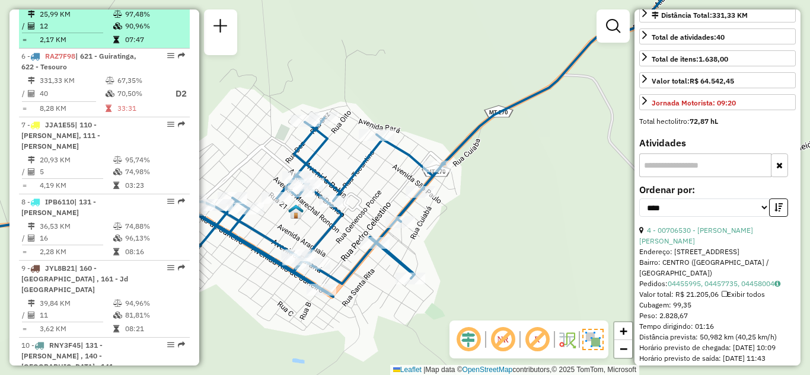
scroll to position [727, 0]
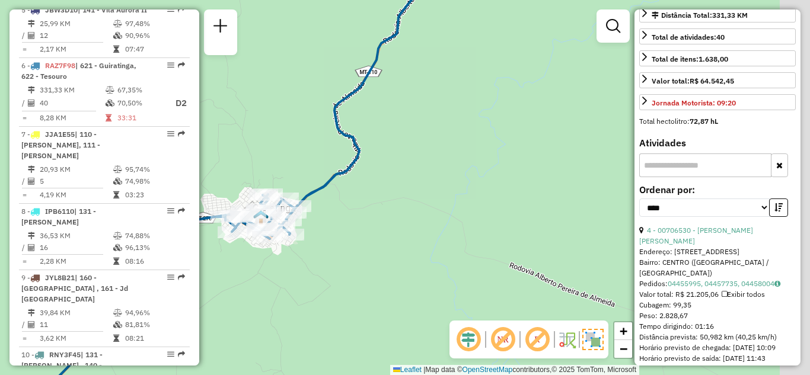
drag, startPoint x: 457, startPoint y: 244, endPoint x: 383, endPoint y: 240, distance: 73.7
click at [378, 268] on div "Janela de atendimento Grade de atendimento Capacidade Transportadoras Veículos …" at bounding box center [405, 187] width 810 height 375
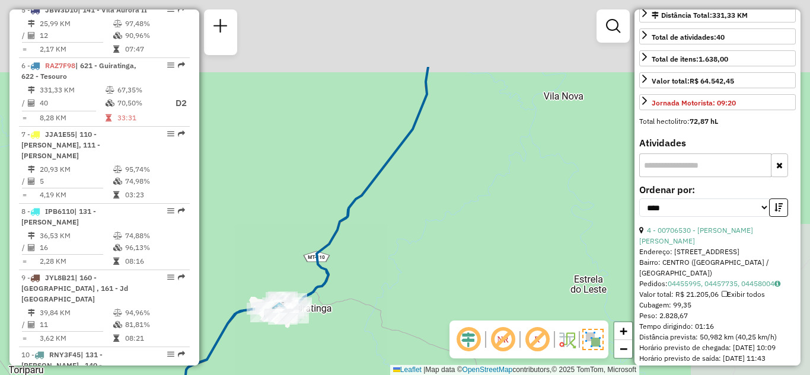
drag, startPoint x: 404, startPoint y: 266, endPoint x: 390, endPoint y: 272, distance: 14.9
click at [388, 296] on div "Janela de atendimento Grade de atendimento Capacidade Transportadoras Veículos …" at bounding box center [405, 187] width 810 height 375
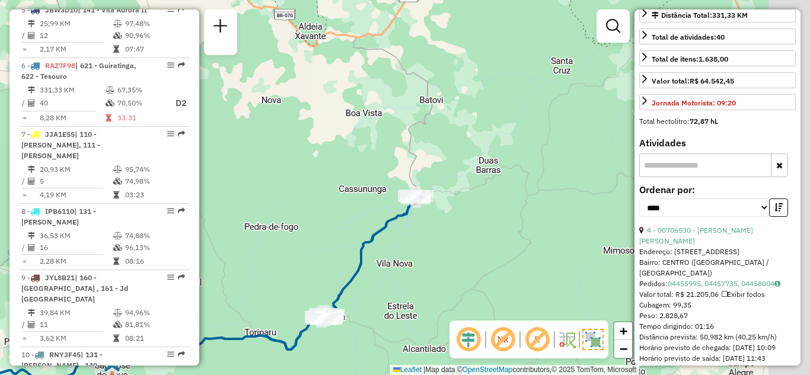
drag, startPoint x: 456, startPoint y: 214, endPoint x: 429, endPoint y: 248, distance: 43.1
click at [429, 248] on div "Janela de atendimento Grade de atendimento Capacidade Transportadoras Veículos …" at bounding box center [405, 187] width 810 height 375
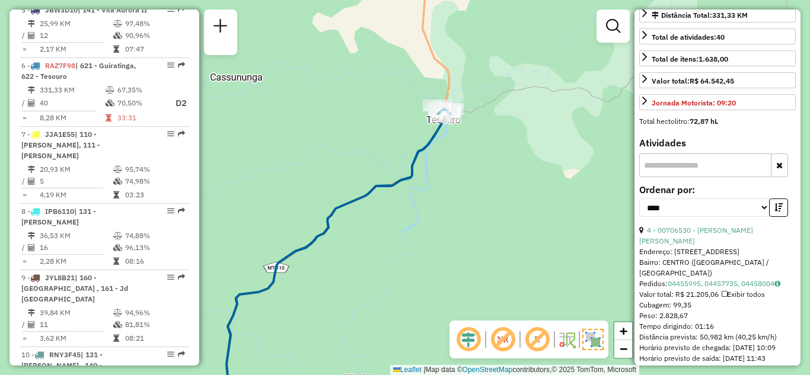
drag, startPoint x: 433, startPoint y: 167, endPoint x: 424, endPoint y: 200, distance: 34.5
click at [424, 200] on div "Janela de atendimento Grade de atendimento Capacidade Transportadoras Veículos …" at bounding box center [405, 187] width 810 height 375
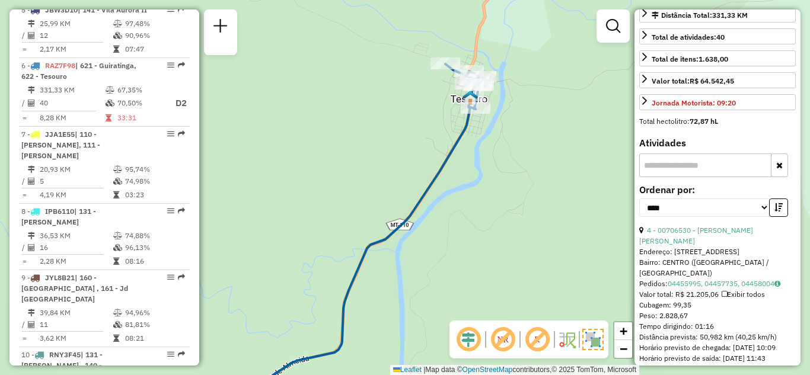
drag, startPoint x: 481, startPoint y: 105, endPoint x: 476, endPoint y: 143, distance: 38.3
click at [476, 143] on div "Janela de atendimento Grade de atendimento Capacidade Transportadoras Veículos …" at bounding box center [405, 187] width 810 height 375
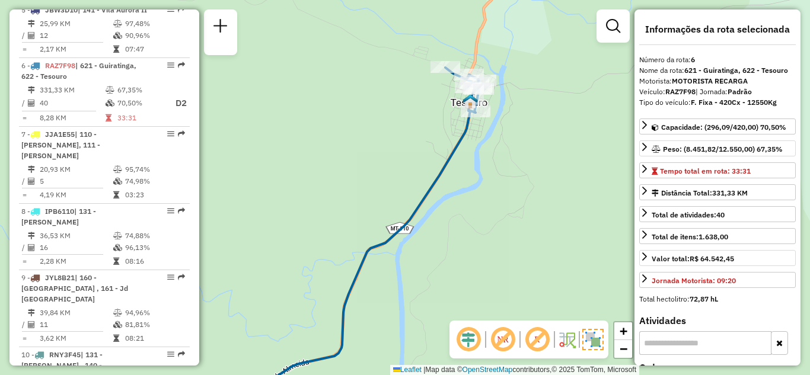
scroll to position [119, 0]
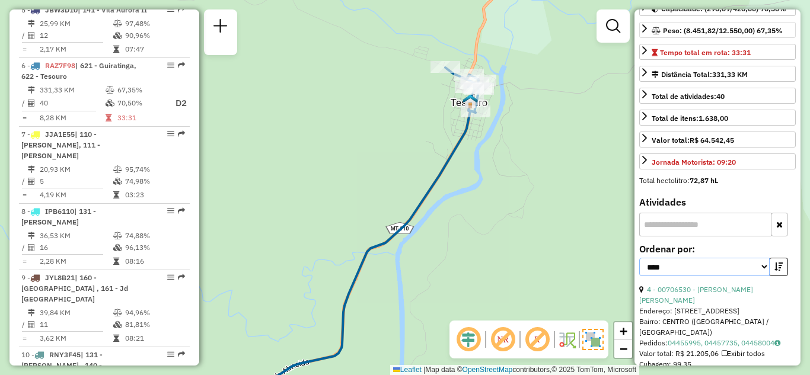
click at [755, 265] on select "**********" at bounding box center [704, 267] width 131 height 18
click at [639, 258] on select "**********" at bounding box center [704, 267] width 131 height 18
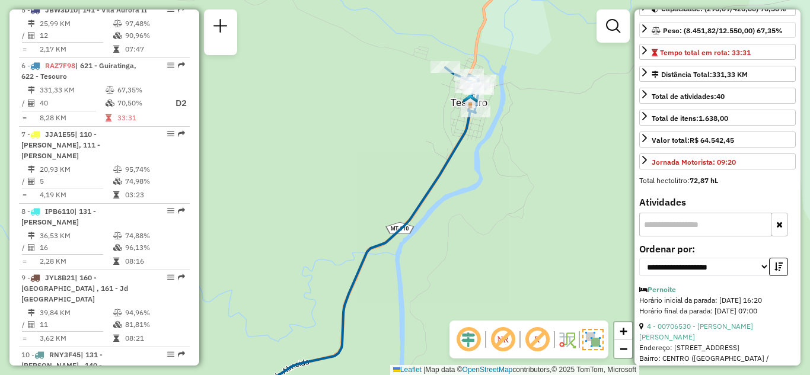
click at [764, 279] on div "**********" at bounding box center [717, 265] width 157 height 40
click at [760, 269] on select "**********" at bounding box center [704, 267] width 131 height 18
select select "**********"
click at [639, 258] on select "**********" at bounding box center [704, 267] width 131 height 18
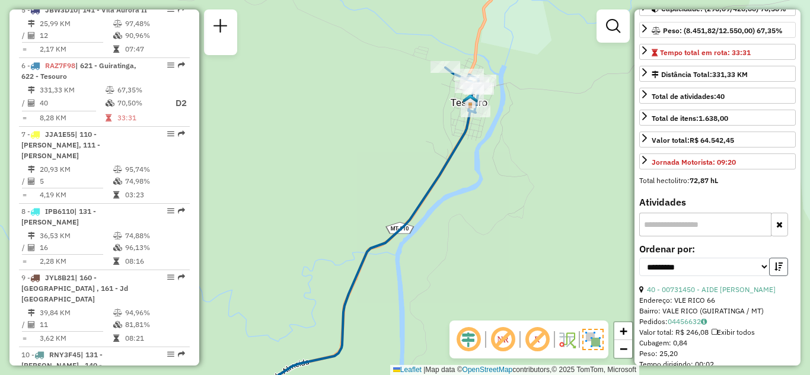
click at [770, 269] on button "button" at bounding box center [778, 267] width 19 height 18
click at [772, 272] on button "button" at bounding box center [778, 267] width 19 height 18
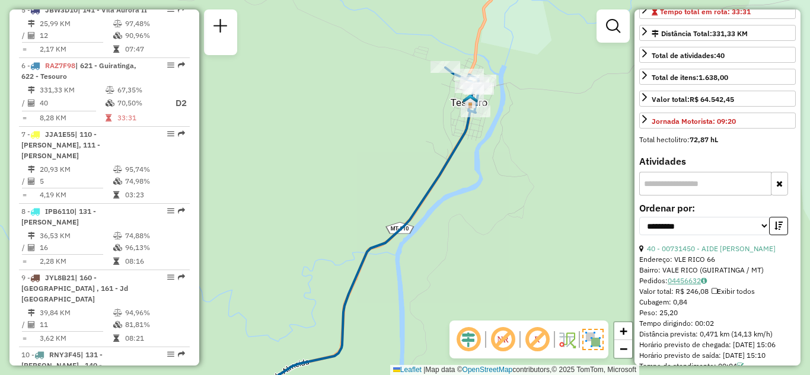
scroll to position [178, 0]
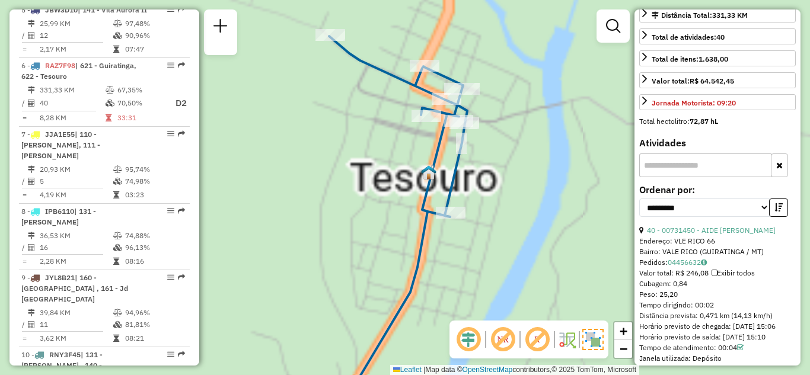
drag, startPoint x: 501, startPoint y: 141, endPoint x: 501, endPoint y: 165, distance: 24.3
click at [501, 164] on div "Janela de atendimento Grade de atendimento Capacidade Transportadoras Veículos …" at bounding box center [405, 187] width 810 height 375
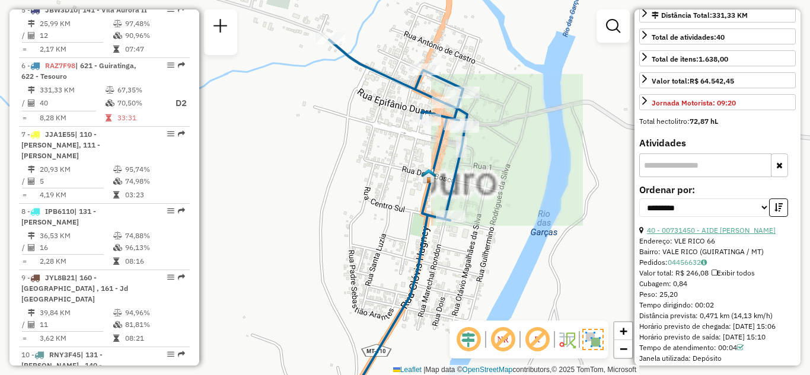
click at [694, 231] on link "40 - 00731450 - AIDE ANA" at bounding box center [711, 230] width 129 height 9
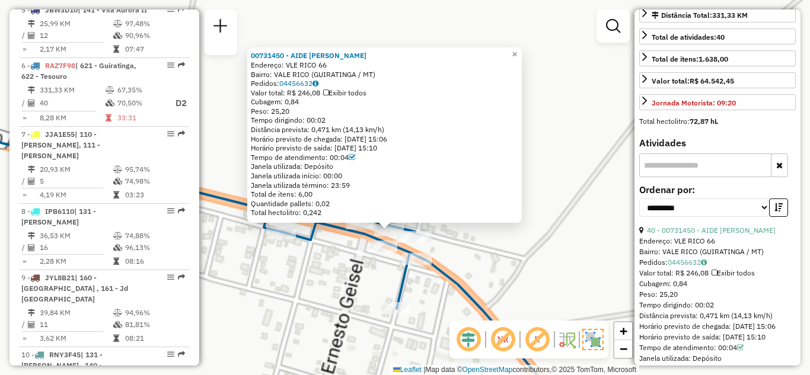
drag, startPoint x: 492, startPoint y: 198, endPoint x: 495, endPoint y: 245, distance: 47.5
click at [495, 245] on div "00731450 - AIDE ANA Endereço: VLE RICO 66 Bairro: VALE RICO (GUIRATINGA / MT) P…" at bounding box center [405, 187] width 810 height 375
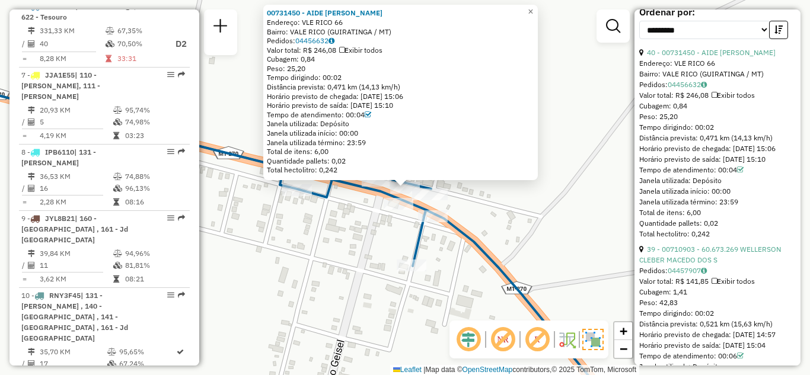
scroll to position [0, 0]
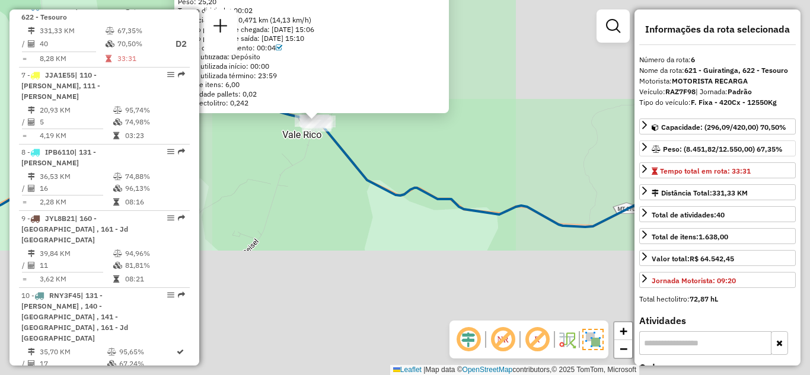
drag, startPoint x: 505, startPoint y: 298, endPoint x: 338, endPoint y: 129, distance: 238.2
click at [333, 141] on icon at bounding box center [516, 173] width 417 height 107
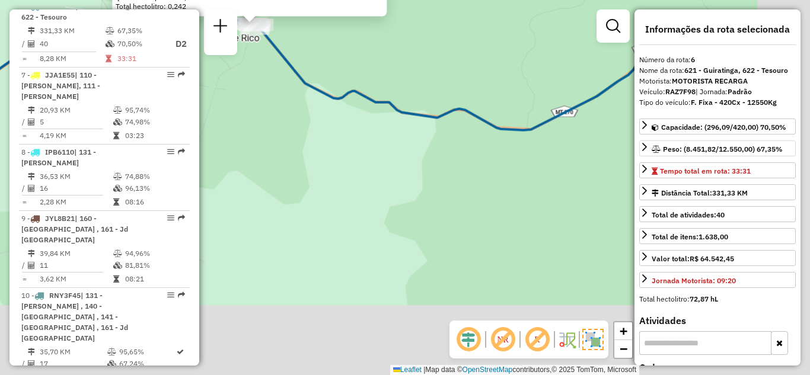
drag, startPoint x: 475, startPoint y: 199, endPoint x: 473, endPoint y: 244, distance: 45.1
click at [473, 244] on div "00731450 - AIDE ANA Endereço: VLE RICO 66 Bairro: VALE RICO (GUIRATINGA / MT) P…" at bounding box center [405, 187] width 810 height 375
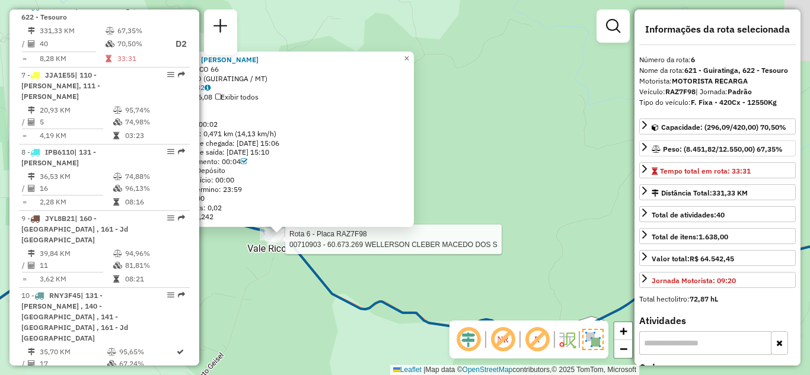
drag, startPoint x: 446, startPoint y: 195, endPoint x: 473, endPoint y: 316, distance: 123.9
click at [473, 316] on div "Rota 6 - Placa RAZ7F98 00710903 - 60.673.269 WELLERSON CLEBER MACEDO DOS S 0073…" at bounding box center [405, 187] width 810 height 375
click at [410, 58] on span "×" at bounding box center [407, 60] width 5 height 10
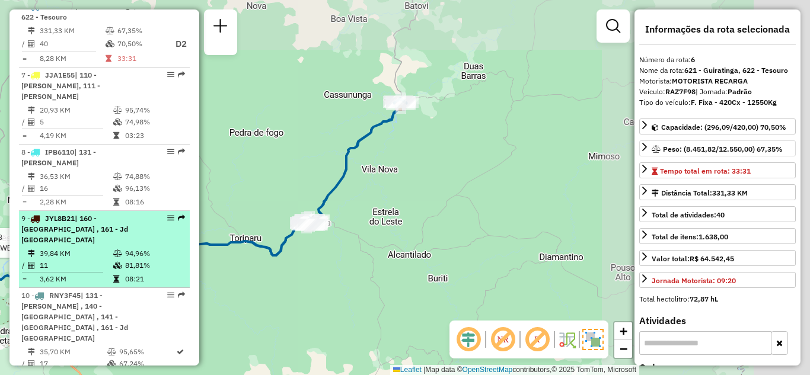
drag, startPoint x: 434, startPoint y: 221, endPoint x: 169, endPoint y: 273, distance: 270.1
click at [169, 273] on hb-router-mapa "Informações da Sessão 1259365 - 04/09/2025 Criação: 03/09/2025 21:22 Depósito: …" at bounding box center [405, 187] width 810 height 375
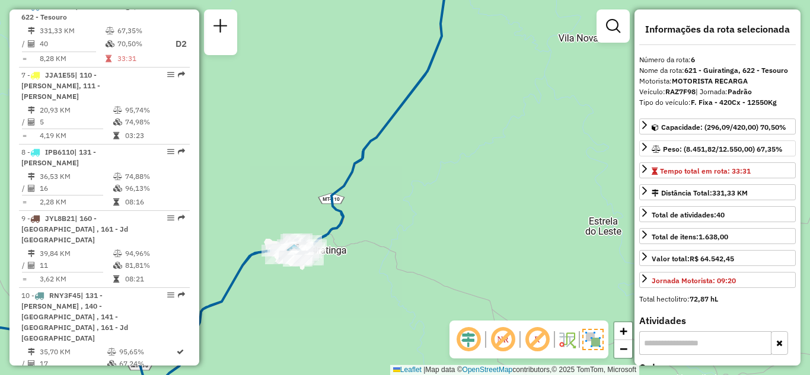
drag, startPoint x: 409, startPoint y: 267, endPoint x: 397, endPoint y: 275, distance: 14.5
click at [398, 275] on div "Rota 6 - Placa RAZ7F98 00710903 - 60.673.269 WELLERSON CLEBER MACEDO DOS S Jane…" at bounding box center [405, 187] width 810 height 375
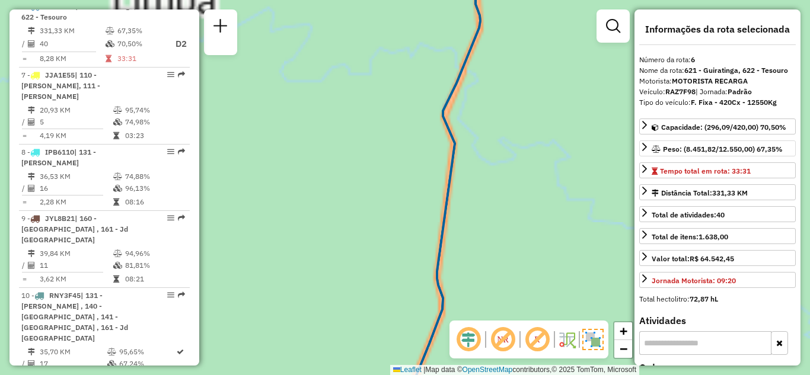
drag, startPoint x: 410, startPoint y: 131, endPoint x: 324, endPoint y: 269, distance: 162.6
click at [323, 282] on div "Rota 6 - Placa RAZ7F98 00710903 - 60.673.269 WELLERSON CLEBER MACEDO DOS S Jane…" at bounding box center [405, 187] width 810 height 375
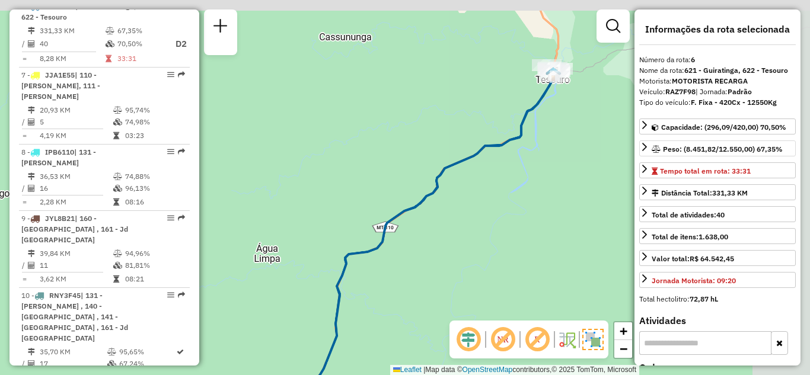
drag, startPoint x: 482, startPoint y: 163, endPoint x: 401, endPoint y: 245, distance: 115.4
click at [401, 245] on div "Rota 6 - Placa RAZ7F98 00710903 - 60.673.269 WELLERSON CLEBER MACEDO DOS S Jane…" at bounding box center [405, 187] width 810 height 375
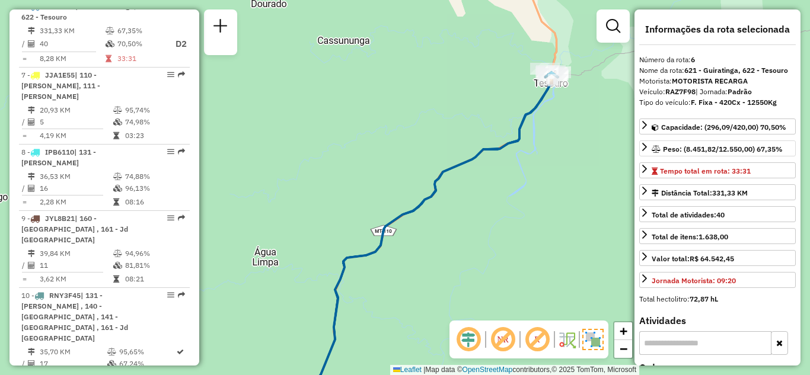
drag, startPoint x: 505, startPoint y: 176, endPoint x: 443, endPoint y: 222, distance: 77.5
click at [445, 222] on div "Rota 6 - Placa RAZ7F98 00710903 - 60.673.269 WELLERSON CLEBER MACEDO DOS S Jane…" at bounding box center [405, 187] width 810 height 375
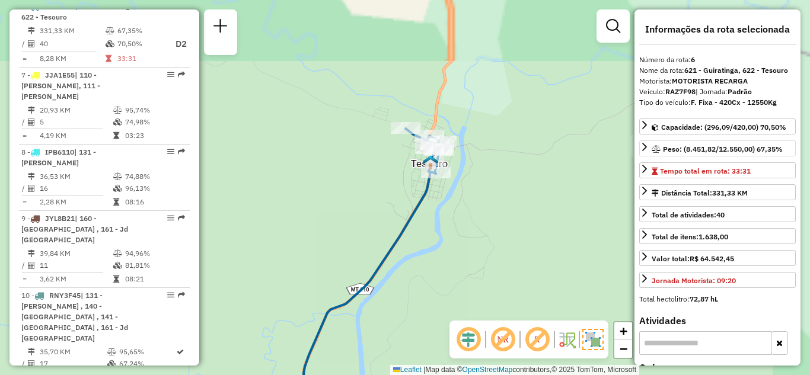
drag, startPoint x: 431, startPoint y: 193, endPoint x: 342, endPoint y: 275, distance: 120.9
click at [333, 280] on div "Rota 6 - Placa RAZ7F98 00710903 - 60.673.269 WELLERSON CLEBER MACEDO DOS S Jane…" at bounding box center [405, 187] width 810 height 375
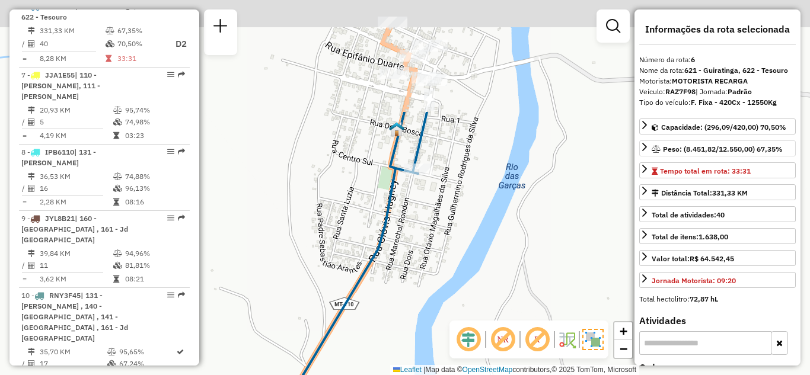
drag, startPoint x: 458, startPoint y: 201, endPoint x: 378, endPoint y: 394, distance: 209.1
click at [378, 375] on html "Aguarde... Pop-up bloqueado! Seu navegador bloqueou automáticamente a abertura …" at bounding box center [405, 187] width 810 height 375
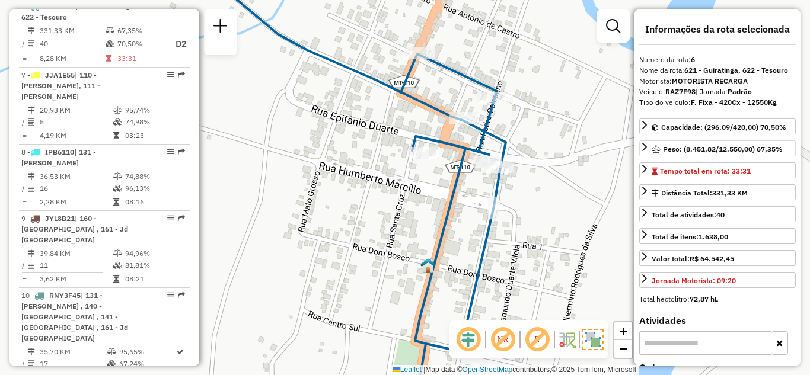
drag, startPoint x: 352, startPoint y: 215, endPoint x: 439, endPoint y: 234, distance: 89.2
click at [432, 233] on div "Rota 6 - Placa RAZ7F98 00710903 - 60.673.269 WELLERSON CLEBER MACEDO DOS S Jane…" at bounding box center [405, 187] width 810 height 375
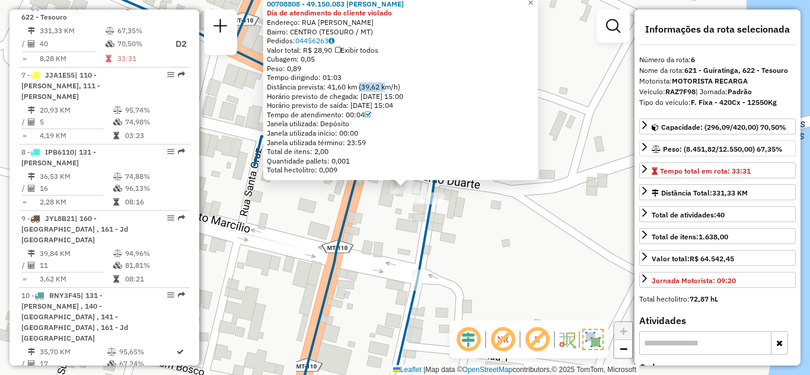
drag, startPoint x: 364, startPoint y: 85, endPoint x: 390, endPoint y: 84, distance: 26.1
click at [390, 85] on div "Distância prevista: 41,60 km (39,62 km/h)" at bounding box center [401, 86] width 268 height 9
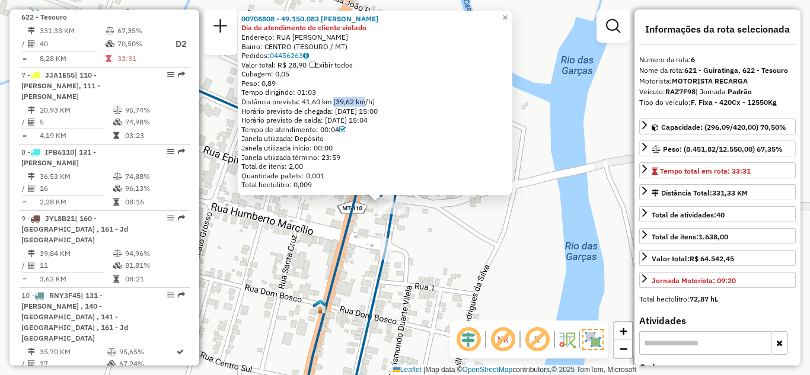
drag, startPoint x: 551, startPoint y: 193, endPoint x: 546, endPoint y: 221, distance: 27.8
click at [547, 230] on div "00708808 - 49.150.083 JOAO BOSC Dia de atendimento do cliente violado Endereço:…" at bounding box center [405, 187] width 810 height 375
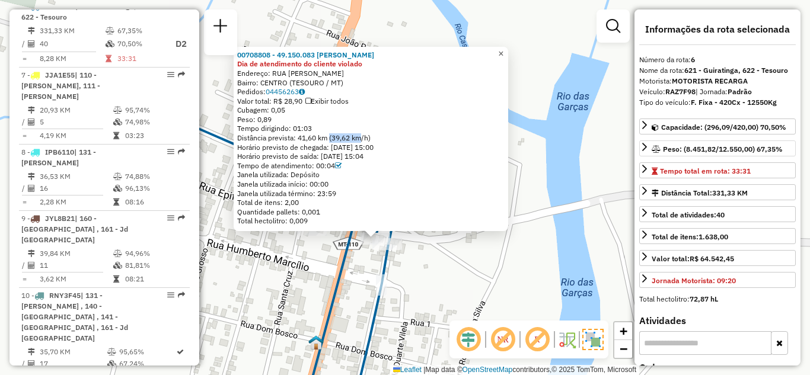
click at [504, 49] on span "×" at bounding box center [500, 54] width 5 height 10
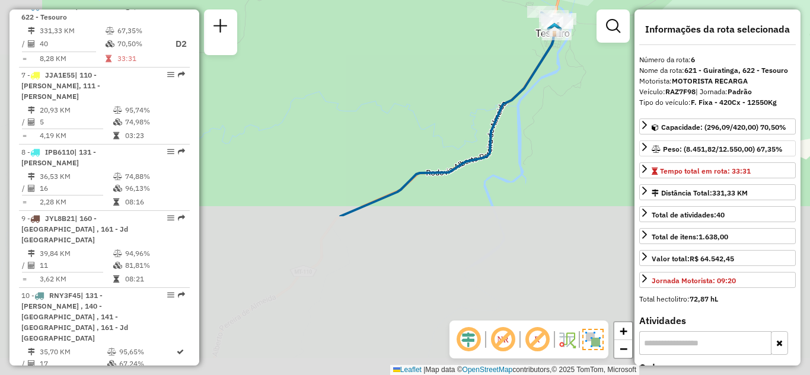
drag, startPoint x: 447, startPoint y: 276, endPoint x: 504, endPoint y: 120, distance: 166.1
click at [563, 72] on div "Janela de atendimento Grade de atendimento Capacidade Transportadoras Veículos …" at bounding box center [405, 187] width 810 height 375
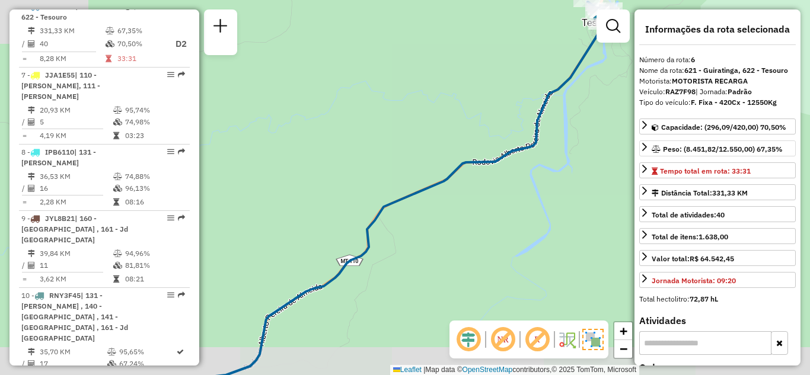
drag, startPoint x: 425, startPoint y: 164, endPoint x: 596, endPoint y: 69, distance: 195.1
click at [597, 75] on div "Janela de atendimento Grade de atendimento Capacidade Transportadoras Veículos …" at bounding box center [405, 187] width 810 height 375
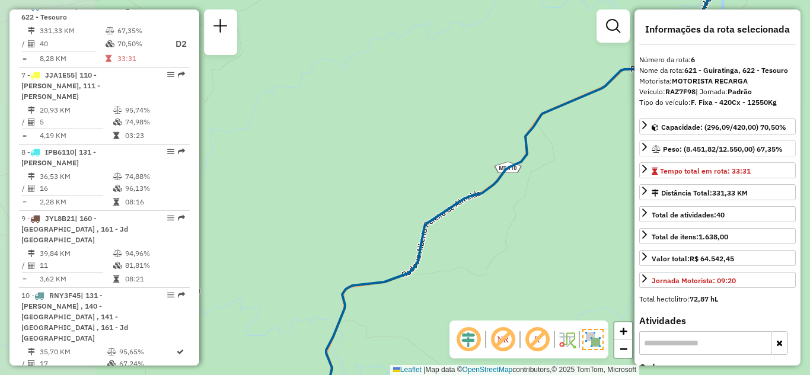
drag, startPoint x: 424, startPoint y: 244, endPoint x: 533, endPoint y: 78, distance: 199.2
click at [532, 82] on icon at bounding box center [535, 188] width 418 height 451
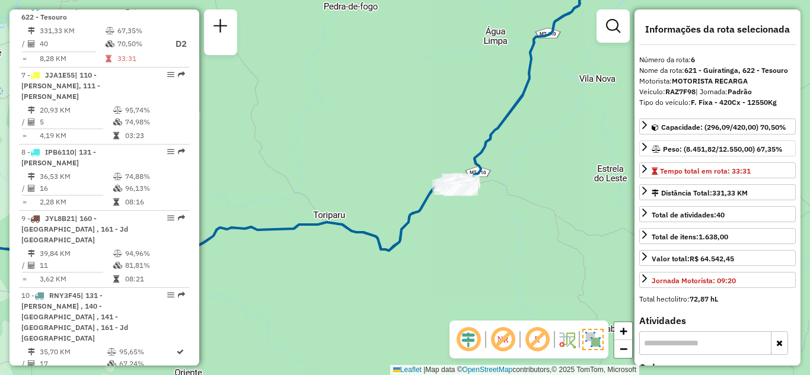
drag, startPoint x: 476, startPoint y: 206, endPoint x: 518, endPoint y: 139, distance: 78.7
click at [518, 140] on div "Janela de atendimento Grade de atendimento Capacidade Transportadoras Veículos …" at bounding box center [405, 187] width 810 height 375
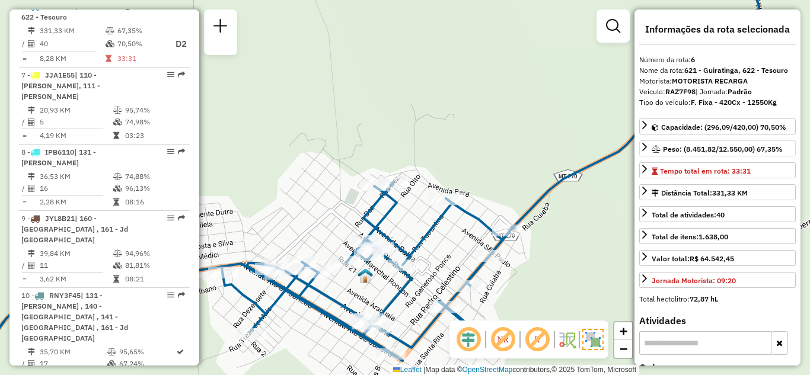
click at [446, 300] on icon at bounding box center [348, 188] width 821 height 451
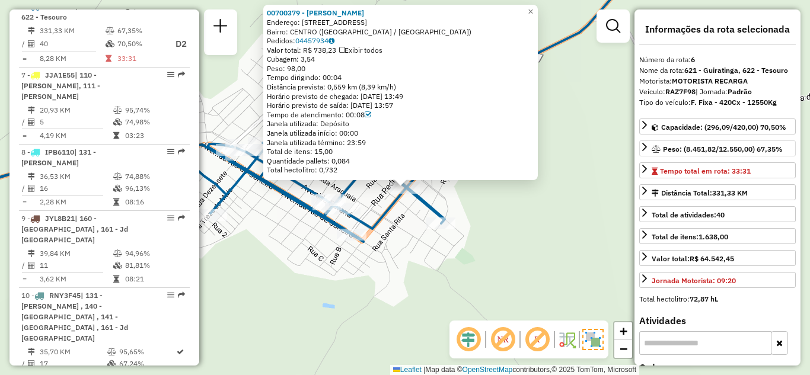
click at [525, 193] on div "00700379 - GERALDO ROCHA GUIMAR Endereço: R RIO BRANCO, 000601 601 601 Bairro: …" at bounding box center [405, 187] width 810 height 375
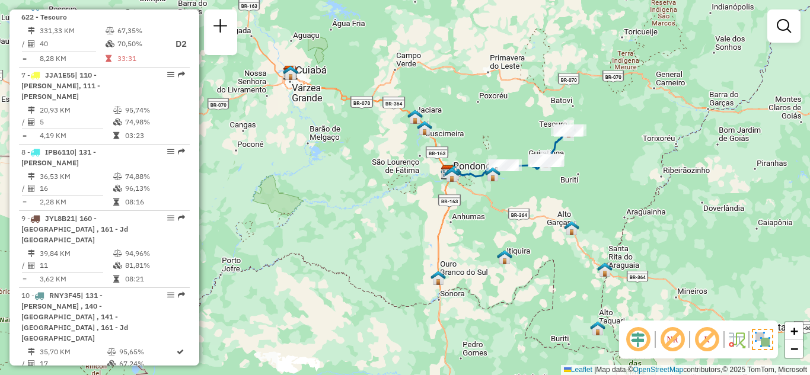
drag, startPoint x: 580, startPoint y: 180, endPoint x: 515, endPoint y: 204, distance: 69.4
click at [515, 204] on div "Janela de atendimento Grade de atendimento Capacidade Transportadoras Veículos …" at bounding box center [405, 187] width 810 height 375
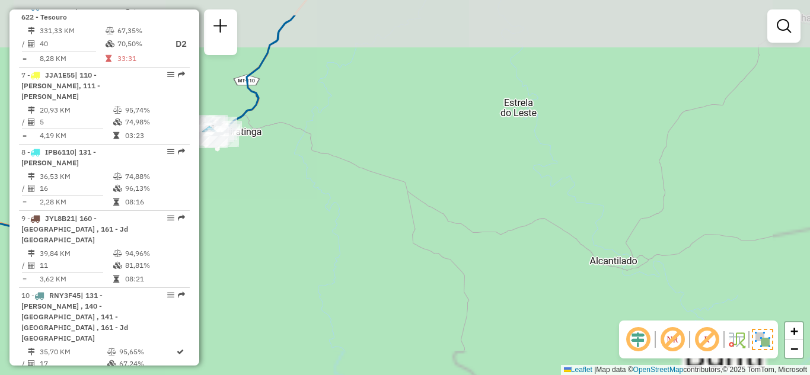
drag, startPoint x: 489, startPoint y: 126, endPoint x: 409, endPoint y: 322, distance: 211.5
click at [409, 322] on div "Janela de atendimento Grade de atendimento Capacidade Transportadoras Veículos …" at bounding box center [405, 187] width 810 height 375
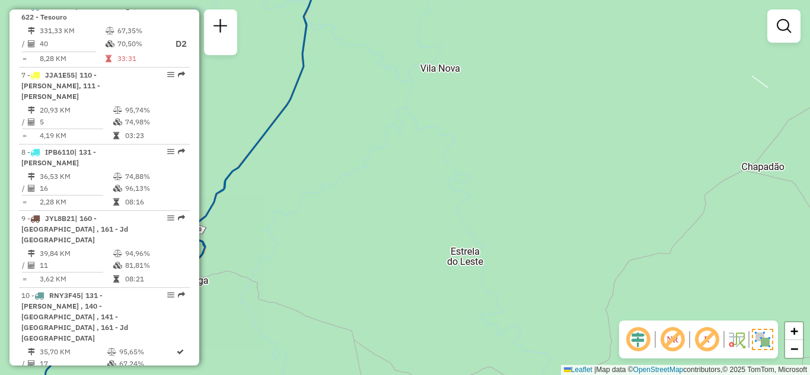
drag, startPoint x: 390, startPoint y: 249, endPoint x: 488, endPoint y: 297, distance: 109.3
click at [471, 305] on div "Janela de atendimento Grade de atendimento Capacidade Transportadoras Veículos …" at bounding box center [405, 187] width 810 height 375
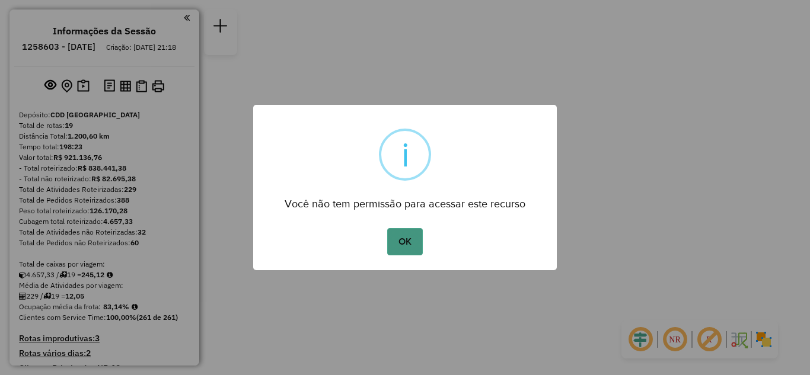
click at [413, 242] on button "OK" at bounding box center [404, 241] width 35 height 27
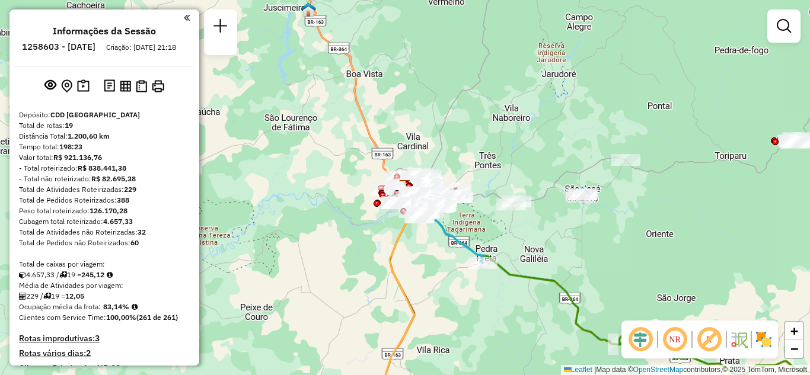
scroll to position [706, 0]
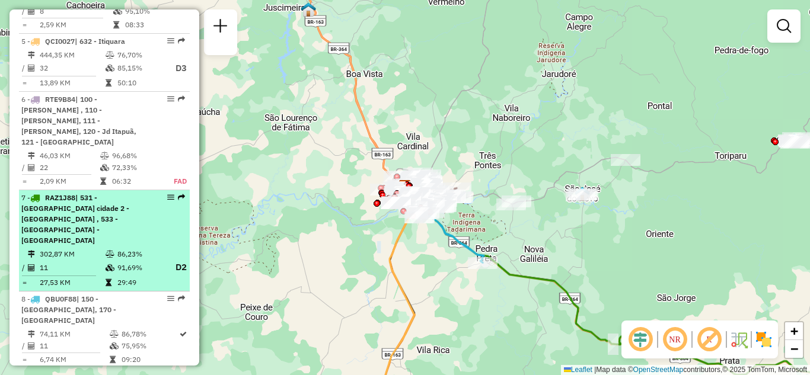
select select "**********"
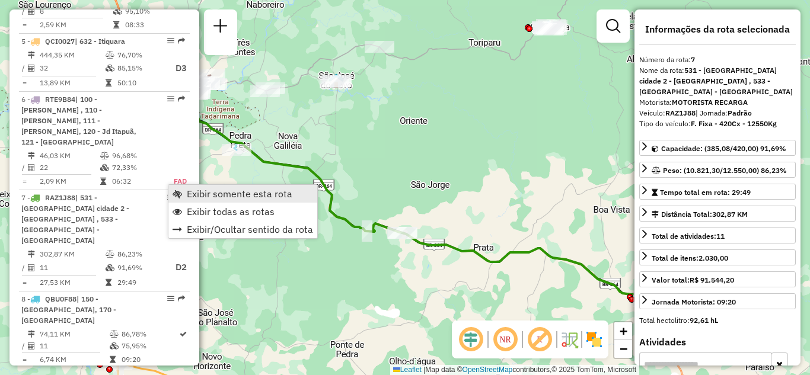
click at [183, 197] on link "Exibir somente esta rota" at bounding box center [242, 194] width 149 height 18
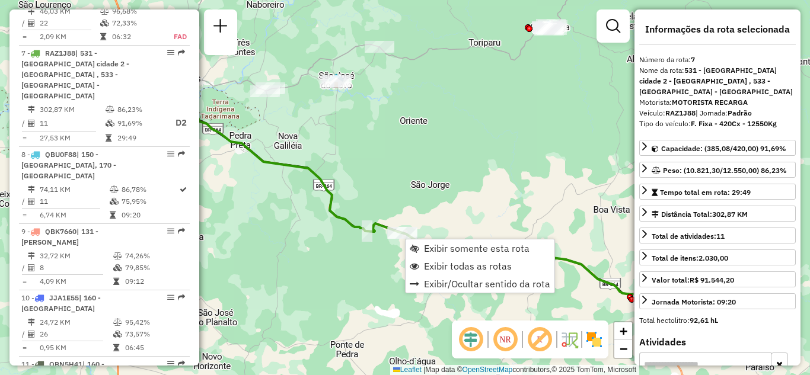
scroll to position [877, 0]
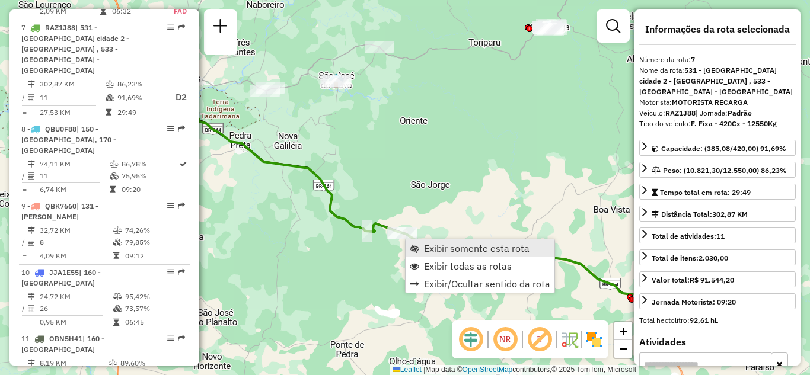
click at [425, 244] on span "Exibir somente esta rota" at bounding box center [477, 248] width 106 height 9
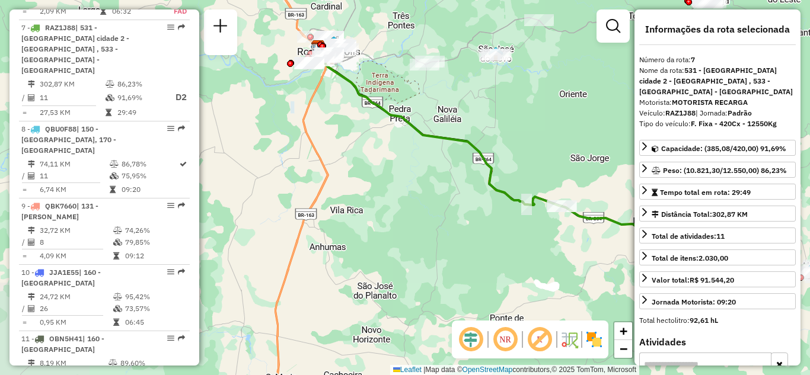
drag, startPoint x: 439, startPoint y: 209, endPoint x: 597, endPoint y: 183, distance: 160.5
click at [597, 183] on div "Janela de atendimento Grade de atendimento Capacidade Transportadoras Veículos …" at bounding box center [405, 187] width 810 height 375
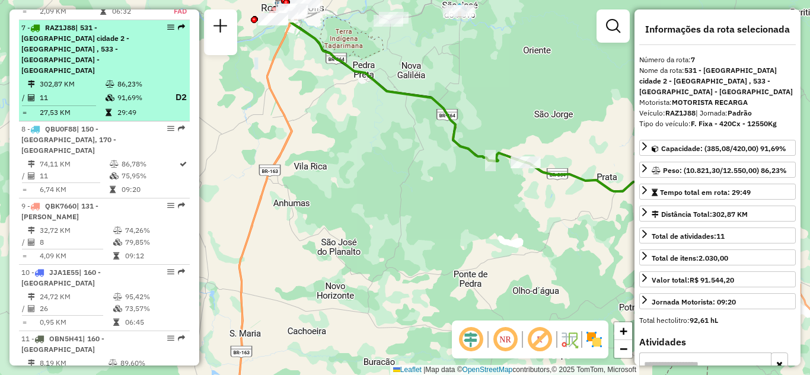
drag, startPoint x: 387, startPoint y: 177, endPoint x: 136, endPoint y: 37, distance: 287.8
click at [155, 30] on hb-router-mapa "Informações da Sessão 1258603 - 03/09/2025 Criação: 02/09/2025 21:18 Depósito: …" at bounding box center [405, 187] width 810 height 375
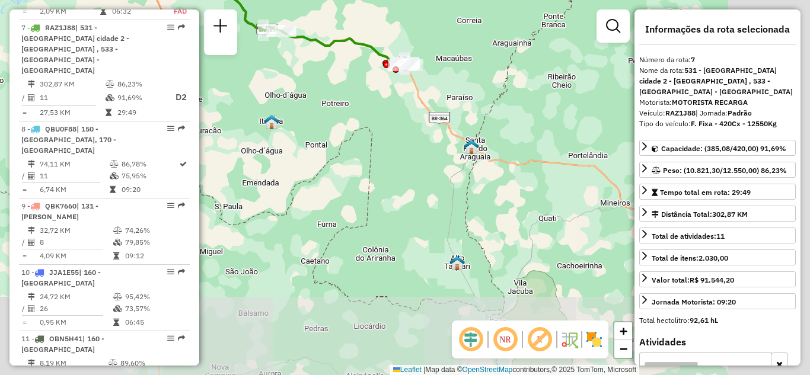
drag, startPoint x: 391, startPoint y: 141, endPoint x: 390, endPoint y: 147, distance: 6.6
click at [391, 147] on div "Janela de atendimento Grade de atendimento Capacidade Transportadoras Veículos …" at bounding box center [405, 187] width 810 height 375
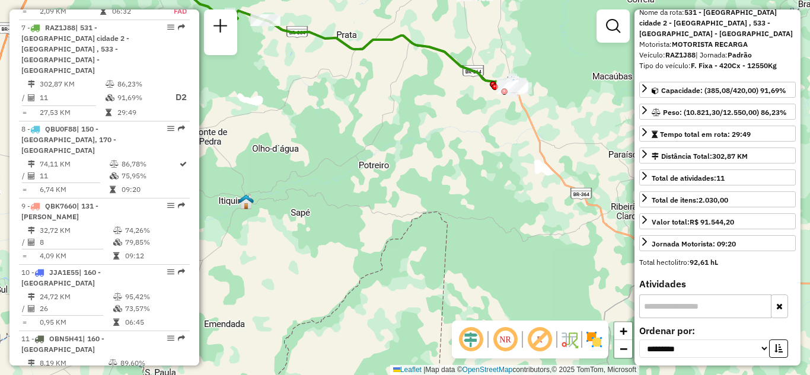
scroll to position [119, 0]
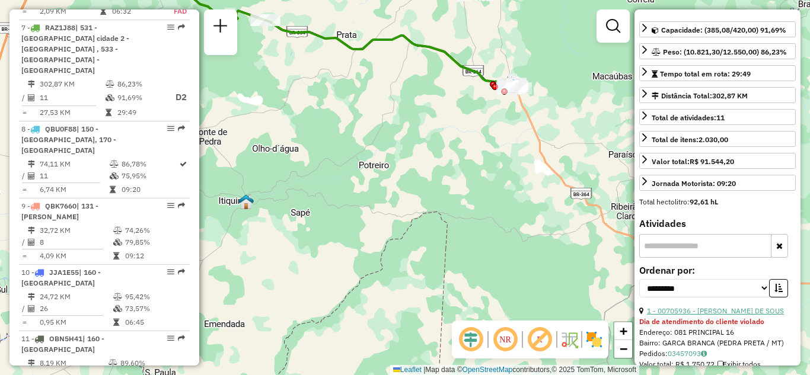
click at [690, 307] on link "1 - 00705936 - ALICE CARLOS DE SOUS" at bounding box center [715, 311] width 137 height 9
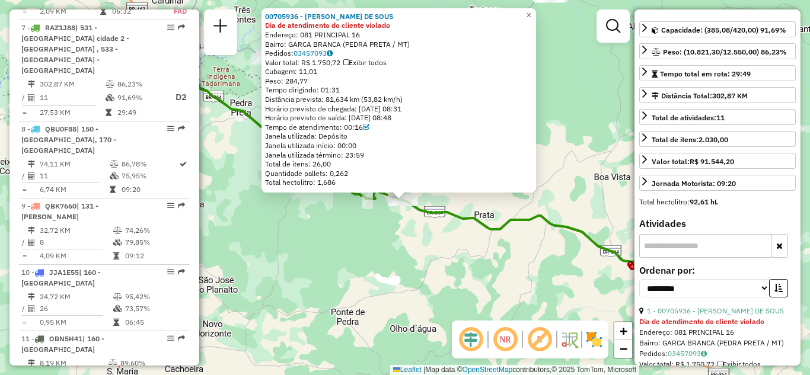
drag, startPoint x: 577, startPoint y: 83, endPoint x: 559, endPoint y: 139, distance: 58.5
click at [560, 138] on div "00705936 - ALICE CARLOS DE SOUS Dia de atendimento do cliente violado Endereço:…" at bounding box center [405, 187] width 810 height 375
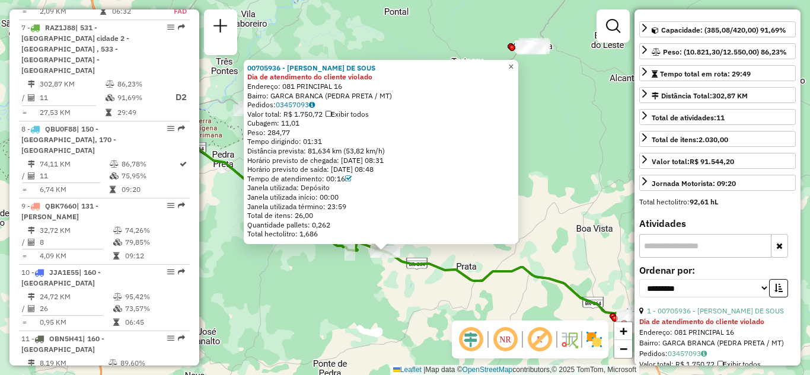
click at [514, 62] on span "×" at bounding box center [510, 67] width 5 height 10
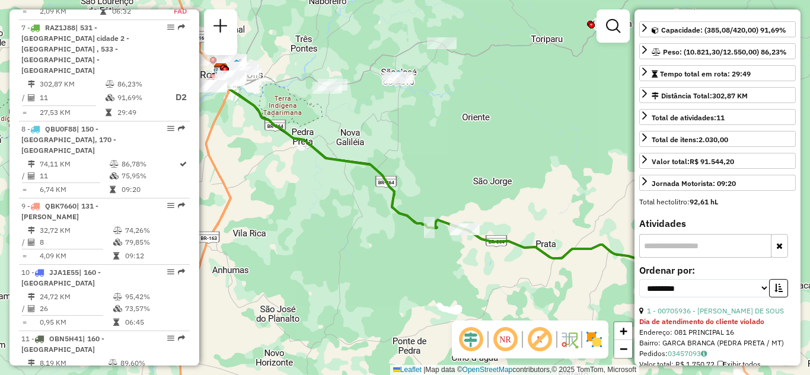
drag, startPoint x: 439, startPoint y: 183, endPoint x: 483, endPoint y: 139, distance: 62.5
click at [485, 139] on div "Janela de atendimento Grade de atendimento Capacidade Transportadoras Veículos …" at bounding box center [405, 187] width 810 height 375
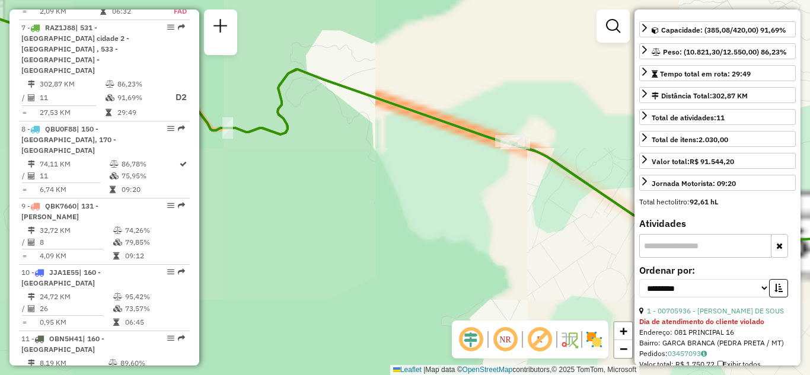
drag, startPoint x: 506, startPoint y: 200, endPoint x: 362, endPoint y: 204, distance: 144.2
click at [362, 204] on div "Janela de atendimento Grade de atendimento Capacidade Transportadoras Veículos …" at bounding box center [405, 187] width 810 height 375
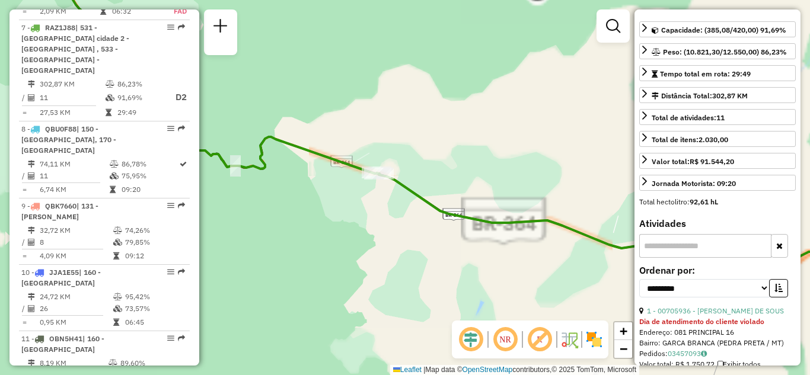
drag, startPoint x: 413, startPoint y: 237, endPoint x: 378, endPoint y: 256, distance: 39.8
click at [380, 258] on div "Janela de atendimento Grade de atendimento Capacidade Transportadoras Veículos …" at bounding box center [405, 187] width 810 height 375
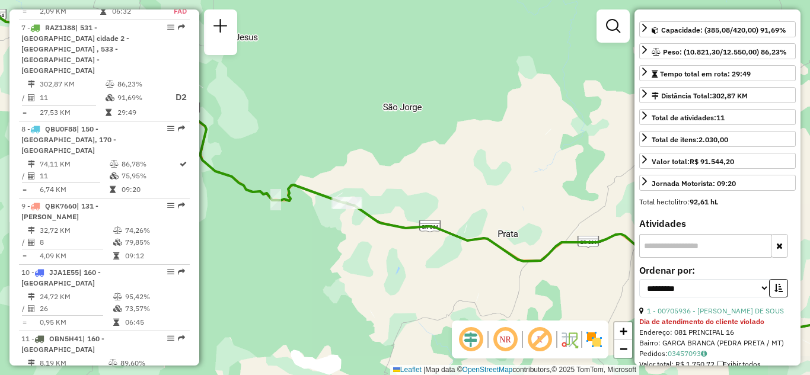
drag, startPoint x: 431, startPoint y: 256, endPoint x: 335, endPoint y: 203, distance: 109.6
click at [300, 228] on div "Janela de atendimento Grade de atendimento Capacidade Transportadoras Veículos …" at bounding box center [405, 187] width 810 height 375
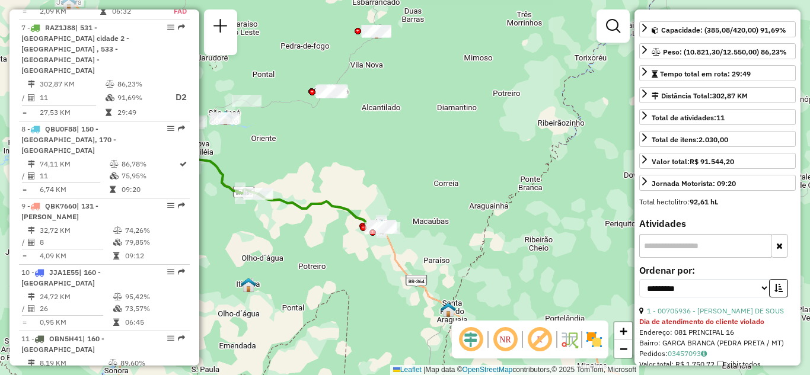
drag, startPoint x: 435, startPoint y: 260, endPoint x: 400, endPoint y: 263, distance: 34.5
click at [400, 263] on div "Janela de atendimento Grade de atendimento Capacidade Transportadoras Veículos …" at bounding box center [405, 187] width 810 height 375
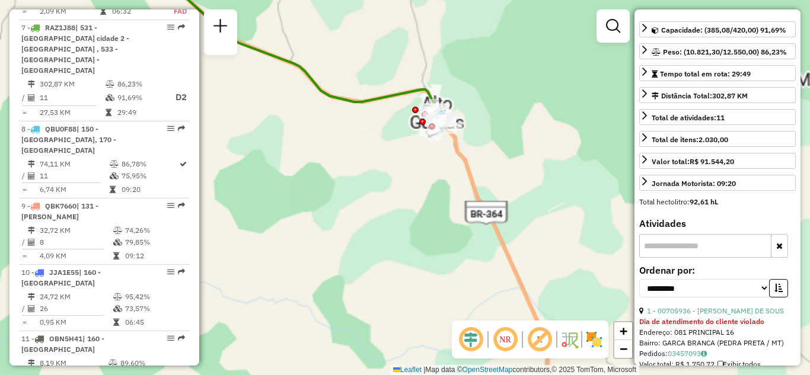
drag, startPoint x: 426, startPoint y: 154, endPoint x: 426, endPoint y: 216, distance: 61.7
click at [426, 215] on div "Janela de atendimento Grade de atendimento Capacidade Transportadoras Veículos …" at bounding box center [405, 187] width 810 height 375
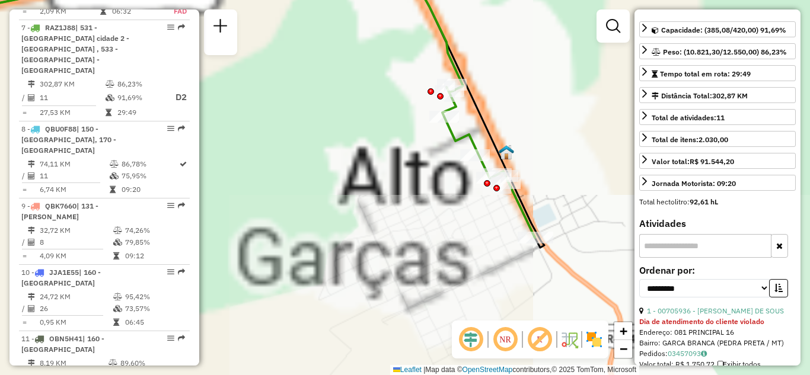
drag, startPoint x: 449, startPoint y: 260, endPoint x: 420, endPoint y: 259, distance: 29.1
click at [421, 259] on div "Janela de atendimento Grade de atendimento Capacidade Transportadoras Veículos …" at bounding box center [405, 187] width 810 height 375
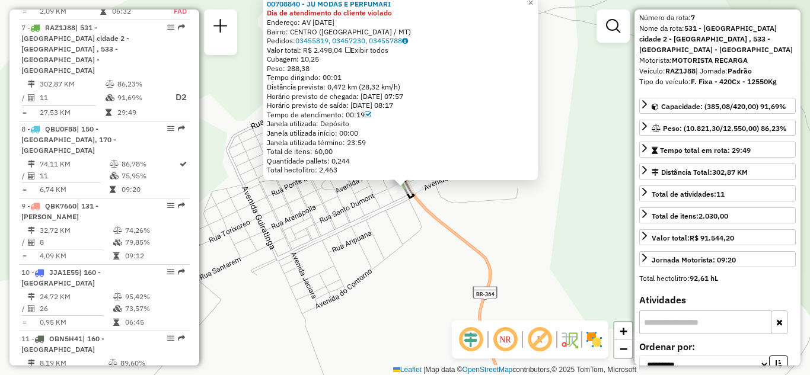
scroll to position [59, 0]
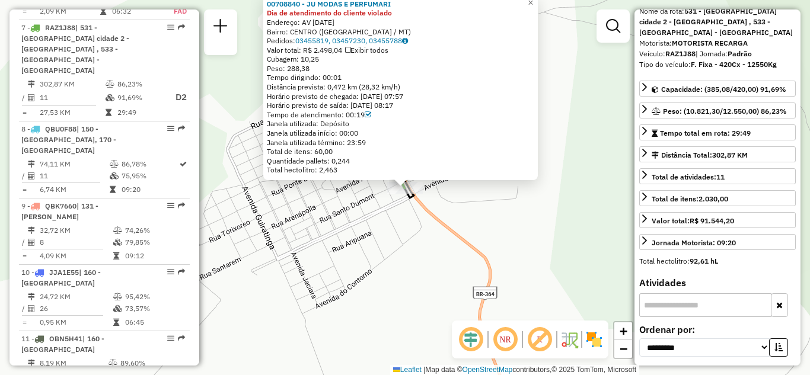
click at [648, 220] on div "Valor total: R$ 91.544,20" at bounding box center [717, 222] width 157 height 21
click at [644, 236] on icon at bounding box center [644, 240] width 9 height 9
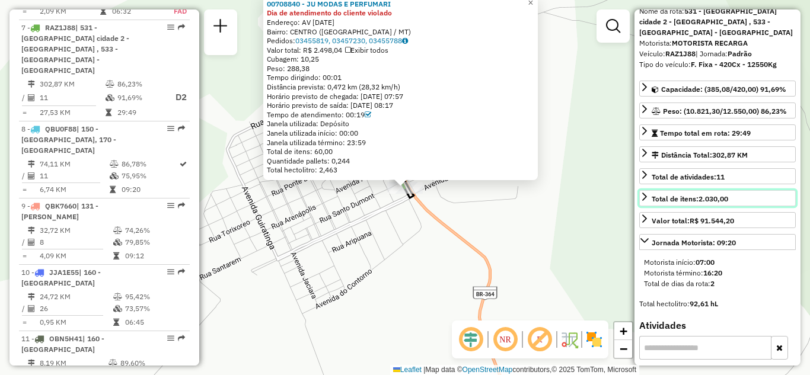
click at [643, 190] on link "Total de itens: 2.030,00" at bounding box center [717, 198] width 157 height 16
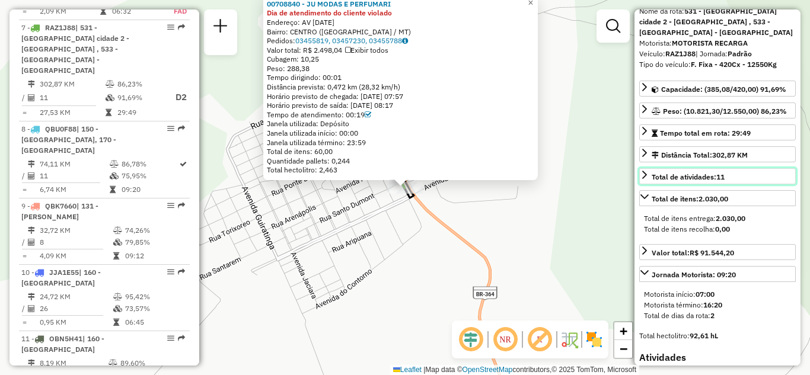
click at [644, 171] on icon at bounding box center [644, 175] width 5 height 8
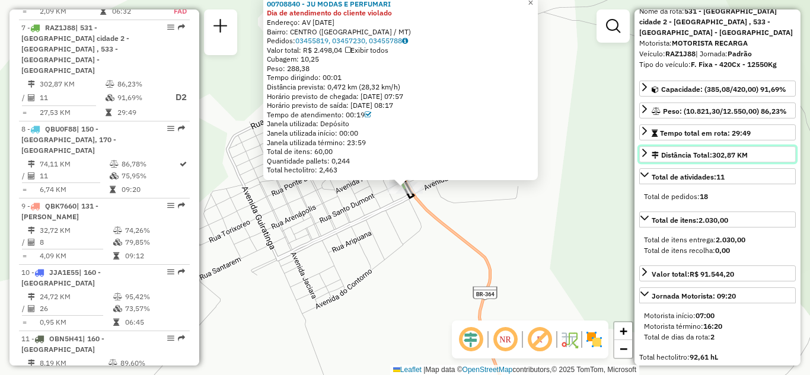
click at [642, 148] on icon at bounding box center [644, 152] width 9 height 9
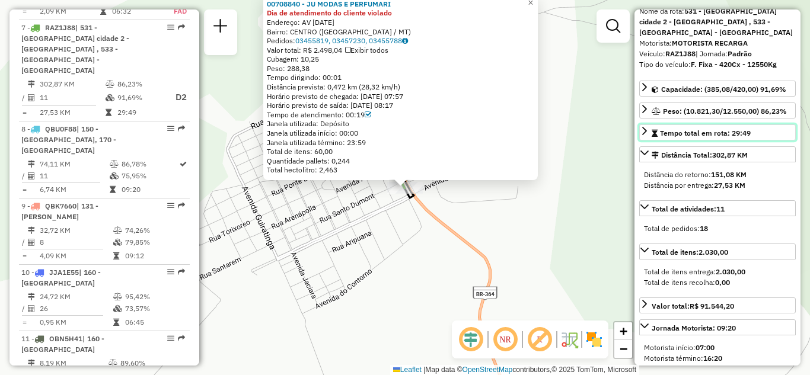
click at [646, 126] on icon at bounding box center [644, 130] width 9 height 9
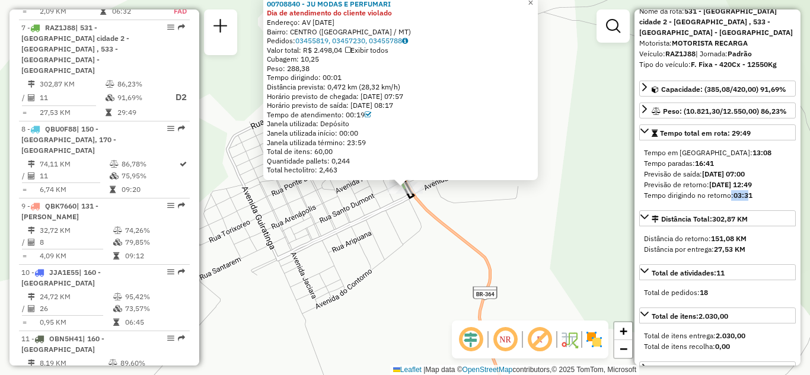
drag, startPoint x: 750, startPoint y: 185, endPoint x: 728, endPoint y: 183, distance: 22.6
click at [728, 190] on div "Tempo dirigindo no retorno: 03:31" at bounding box center [717, 195] width 147 height 11
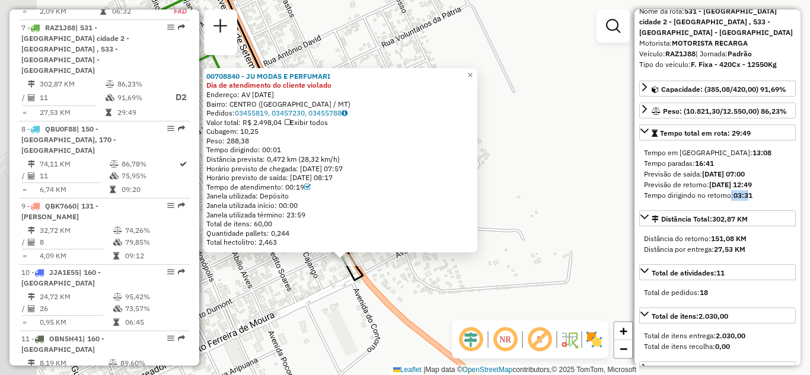
drag, startPoint x: 430, startPoint y: 176, endPoint x: 538, endPoint y: 177, distance: 108.0
click at [538, 177] on div "00708840 - JU MODAS E PERFUMARI Dia de atendimento do cliente violado Endereço:…" at bounding box center [405, 187] width 810 height 375
click at [473, 70] on span "×" at bounding box center [469, 75] width 5 height 10
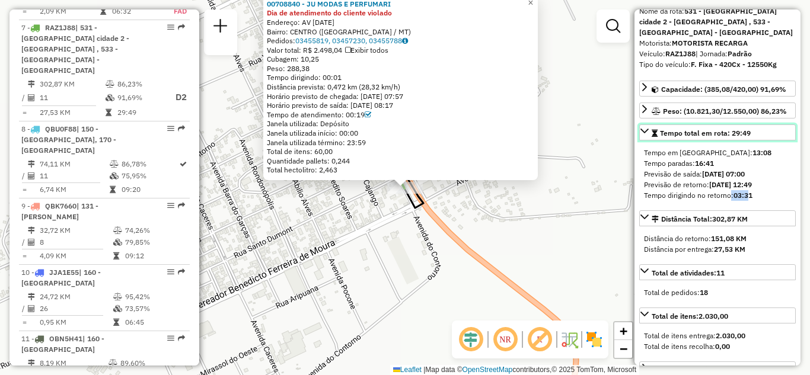
drag, startPoint x: 644, startPoint y: 118, endPoint x: 632, endPoint y: 141, distance: 25.5
click at [632, 141] on hb-router-mapa "Informações da Sessão 1258603 - 03/09/2025 Criação: 02/09/2025 21:18 Depósito: …" at bounding box center [405, 187] width 810 height 375
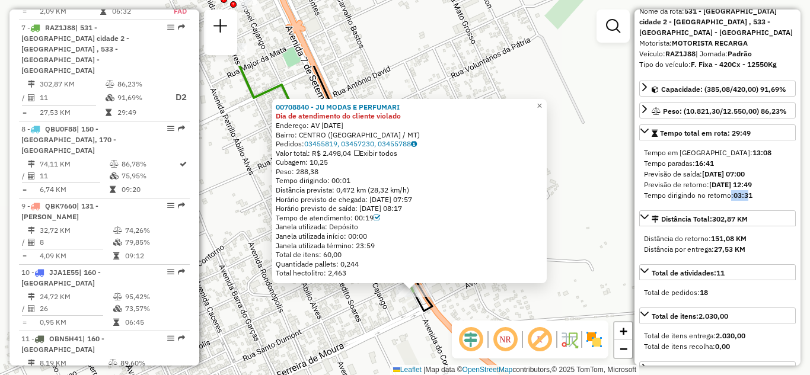
drag, startPoint x: 605, startPoint y: 158, endPoint x: 616, endPoint y: 240, distance: 83.1
click at [616, 240] on div "00708840 - JU MODAS E PERFUMARI Dia de atendimento do cliente violado Endereço:…" at bounding box center [405, 187] width 810 height 375
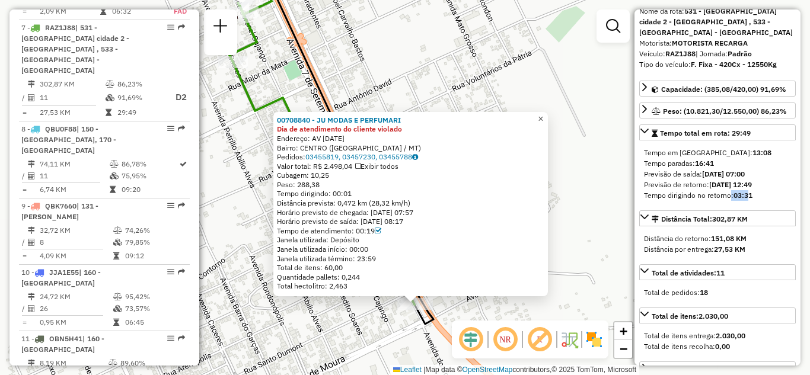
click at [543, 114] on span "×" at bounding box center [540, 119] width 5 height 10
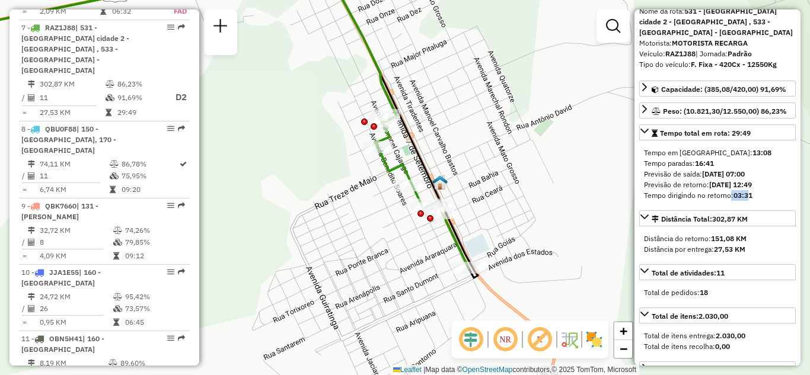
click at [588, 338] on img at bounding box center [594, 339] width 19 height 19
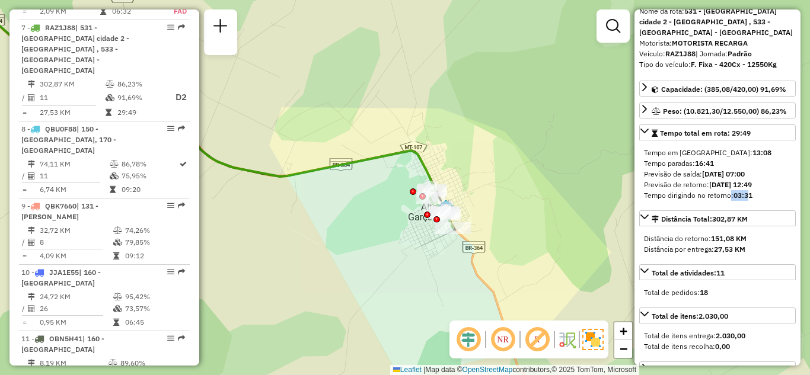
drag, startPoint x: 445, startPoint y: 270, endPoint x: 395, endPoint y: 262, distance: 50.5
click at [395, 262] on div "Janela de atendimento Grade de atendimento Capacidade Transportadoras Veículos …" at bounding box center [405, 187] width 810 height 375
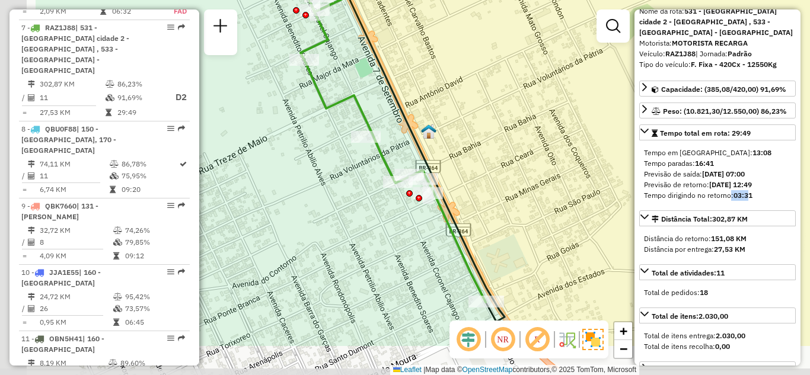
drag, startPoint x: 486, startPoint y: 246, endPoint x: 612, endPoint y: 174, distance: 144.8
click at [612, 174] on div "Janela de atendimento Grade de atendimento Capacidade Transportadoras Veículos …" at bounding box center [405, 187] width 810 height 375
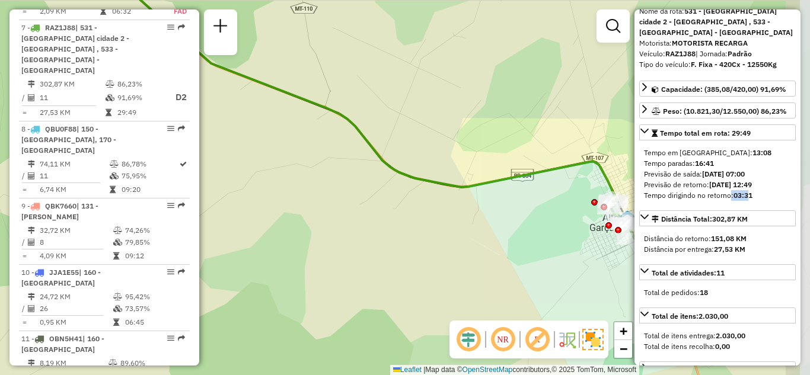
drag, startPoint x: 507, startPoint y: 253, endPoint x: 422, endPoint y: 259, distance: 85.1
click at [422, 259] on div "Janela de atendimento Grade de atendimento Capacidade Transportadoras Veículos …" at bounding box center [405, 187] width 810 height 375
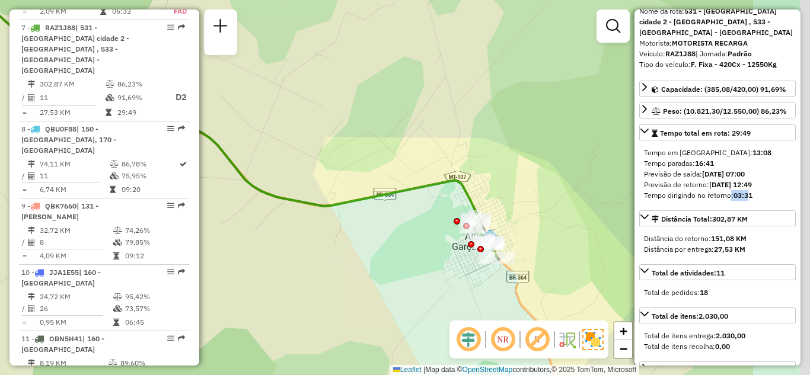
drag, startPoint x: 400, startPoint y: 266, endPoint x: 335, endPoint y: 259, distance: 65.0
click at [335, 259] on div "Janela de atendimento Grade de atendimento Capacidade Transportadoras Veículos …" at bounding box center [405, 187] width 810 height 375
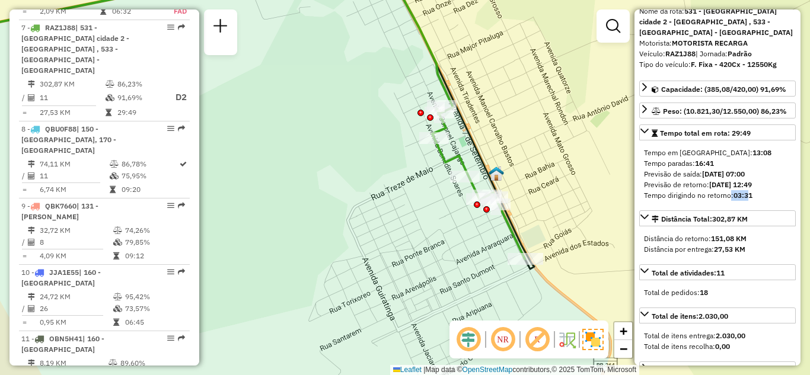
drag, startPoint x: 435, startPoint y: 247, endPoint x: 432, endPoint y: 277, distance: 30.5
click at [427, 275] on div "Janela de atendimento Grade de atendimento Capacidade Transportadoras Veículos …" at bounding box center [405, 187] width 810 height 375
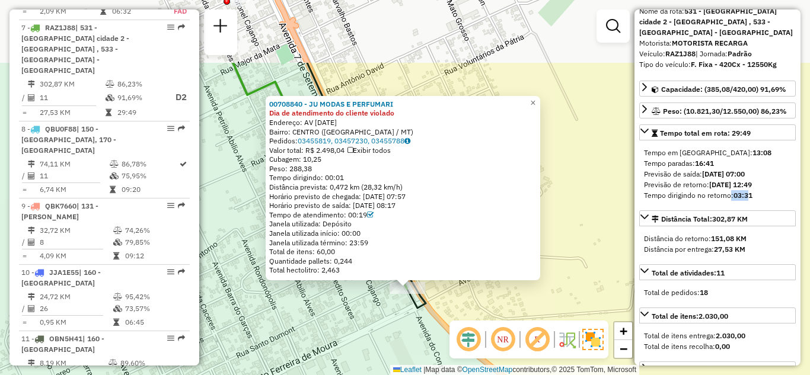
drag, startPoint x: 385, startPoint y: 315, endPoint x: 386, endPoint y: 340, distance: 25.5
click at [386, 342] on div "00708840 - JU MODAS E PERFUMARI Dia de atendimento do cliente violado Endereço:…" at bounding box center [405, 187] width 810 height 375
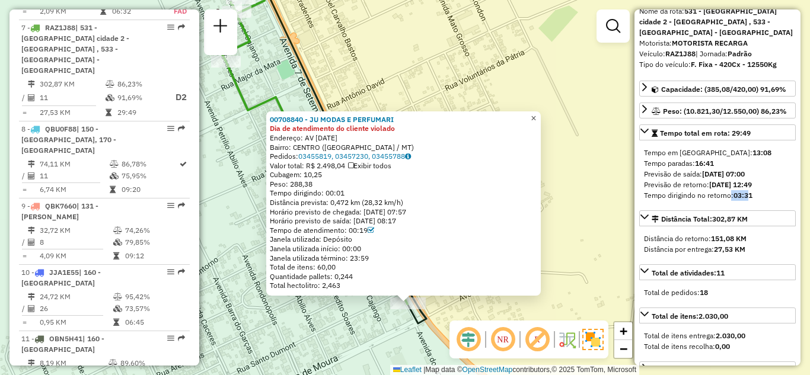
click at [536, 113] on span "×" at bounding box center [533, 118] width 5 height 10
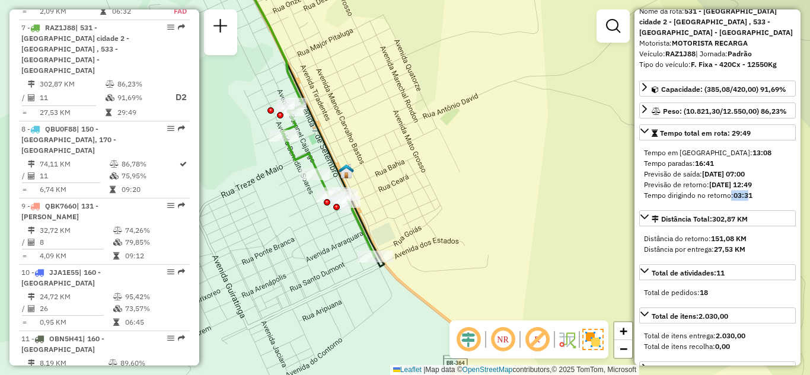
drag, startPoint x: 316, startPoint y: 133, endPoint x: 324, endPoint y: 180, distance: 48.1
click at [324, 180] on div "Janela de atendimento Grade de atendimento Capacidade Transportadoras Veículos …" at bounding box center [405, 187] width 810 height 375
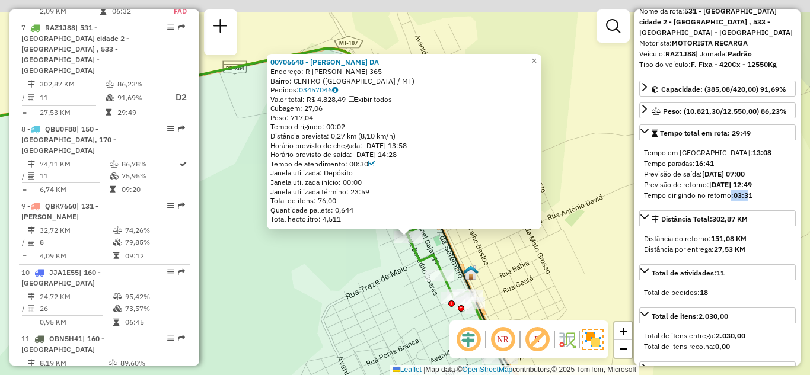
drag, startPoint x: 285, startPoint y: 222, endPoint x: 285, endPoint y: 296, distance: 73.6
click at [285, 296] on div "00706648 - SEBASTIAO ALMEIDA DA Endereço: R BENEDITO SOARES 365 Bairro: CENTRO …" at bounding box center [405, 187] width 810 height 375
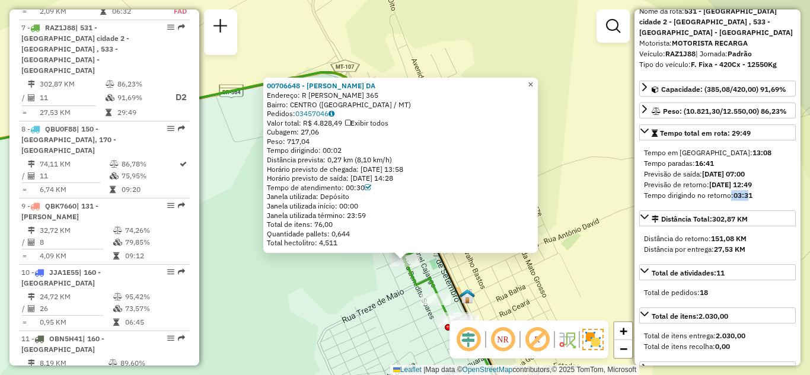
click at [533, 79] on span "×" at bounding box center [530, 84] width 5 height 10
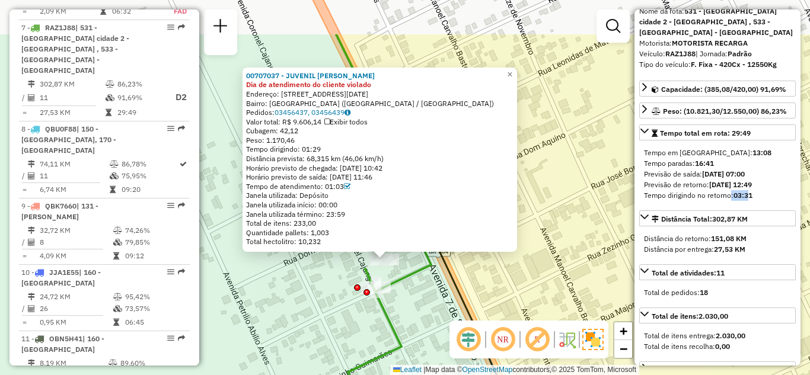
drag, startPoint x: 288, startPoint y: 207, endPoint x: 300, endPoint y: 282, distance: 75.6
click at [266, 284] on div "00707037 - JUVENIL JOSE DE SOUZ Dia de atendimento do cliente violado Endereço:…" at bounding box center [405, 187] width 810 height 375
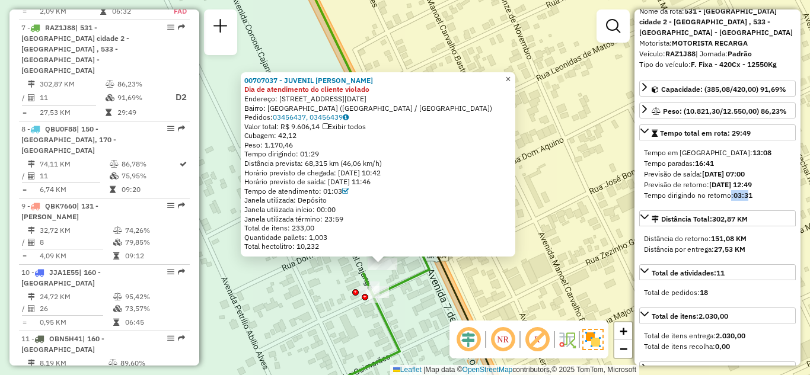
click at [511, 77] on span "×" at bounding box center [507, 79] width 5 height 10
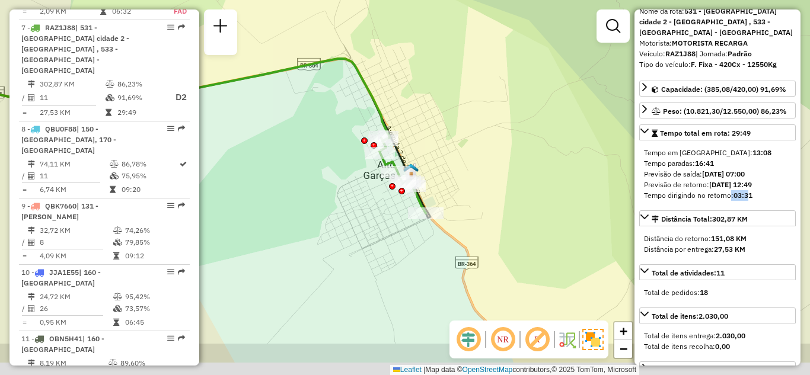
drag, startPoint x: 397, startPoint y: 198, endPoint x: 453, endPoint y: 111, distance: 103.2
click at [453, 111] on div "Janela de atendimento Grade de atendimento Capacidade Transportadoras Veículos …" at bounding box center [405, 187] width 810 height 375
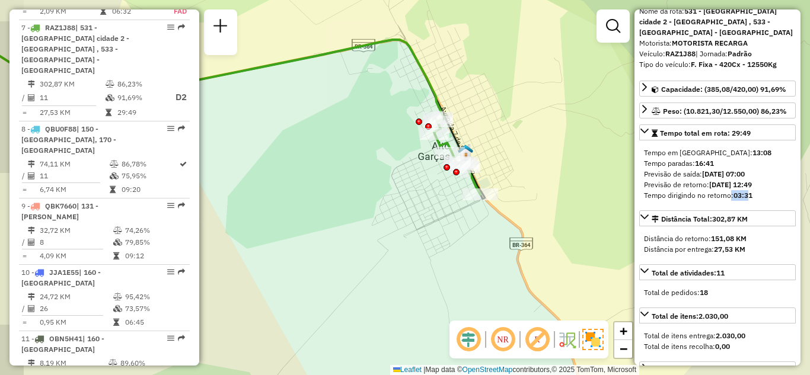
drag, startPoint x: 476, startPoint y: 149, endPoint x: 504, endPoint y: 164, distance: 31.6
click at [508, 170] on div "Janela de atendimento Grade de atendimento Capacidade Transportadoras Veículos …" at bounding box center [405, 187] width 810 height 375
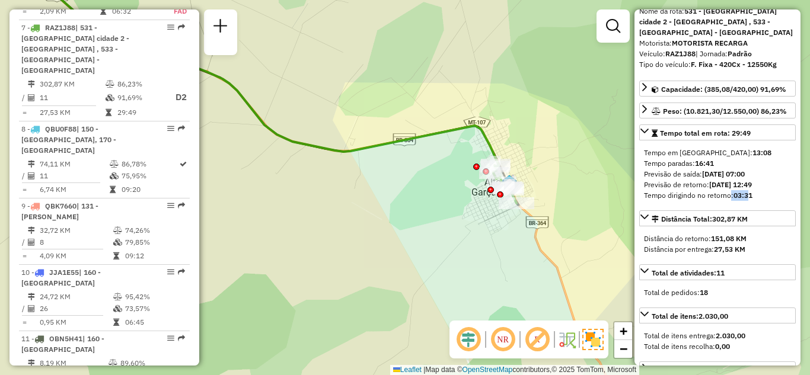
drag, startPoint x: 406, startPoint y: 176, endPoint x: 485, endPoint y: 211, distance: 85.5
click at [483, 211] on div "Janela de atendimento Grade de atendimento Capacidade Transportadoras Veículos …" at bounding box center [405, 187] width 810 height 375
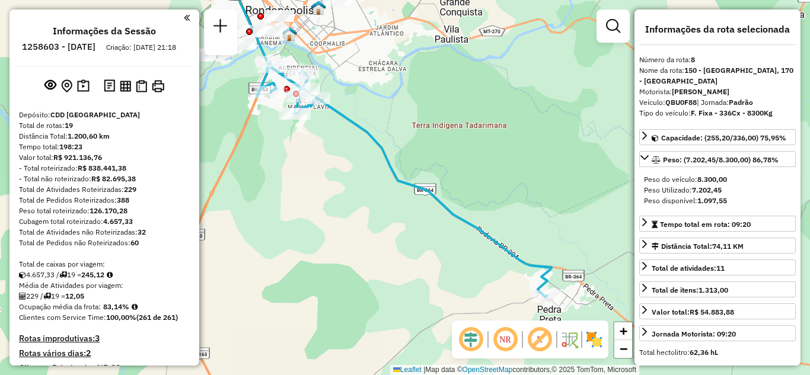
select select "**********"
